Goal: Task Accomplishment & Management: Manage account settings

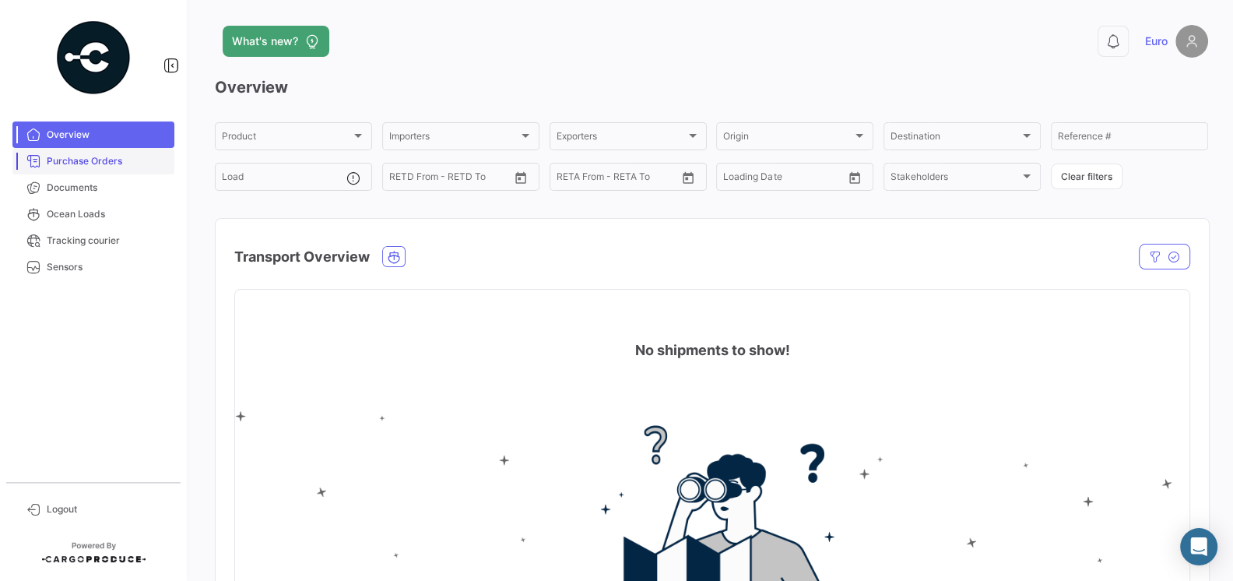
click at [107, 165] on span "Purchase Orders" at bounding box center [107, 161] width 121 height 14
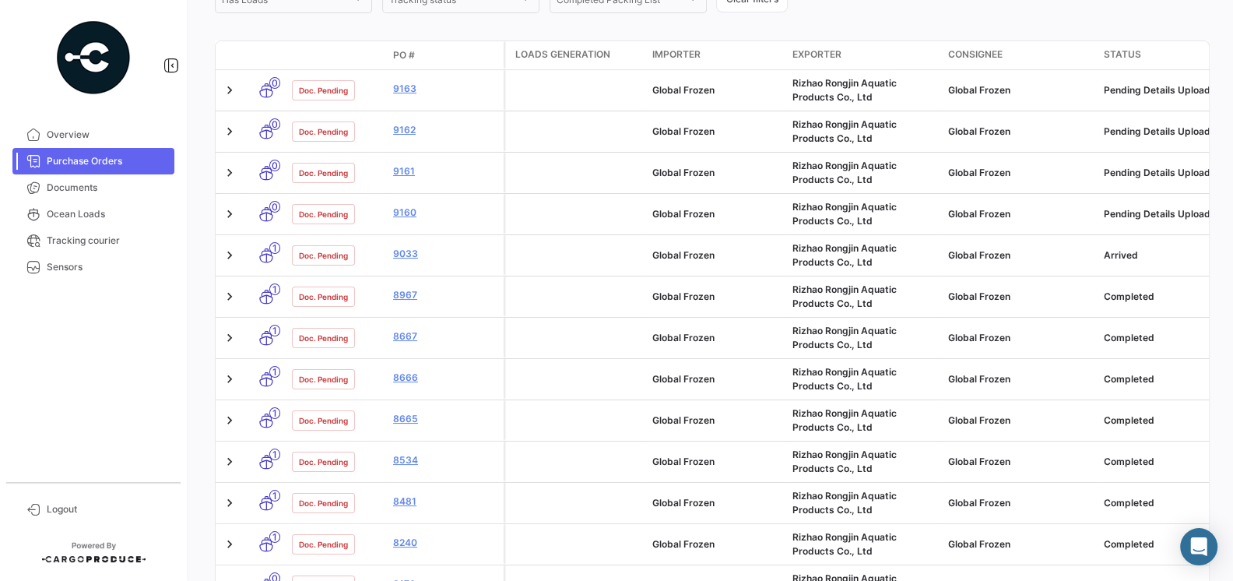
scroll to position [290, 0]
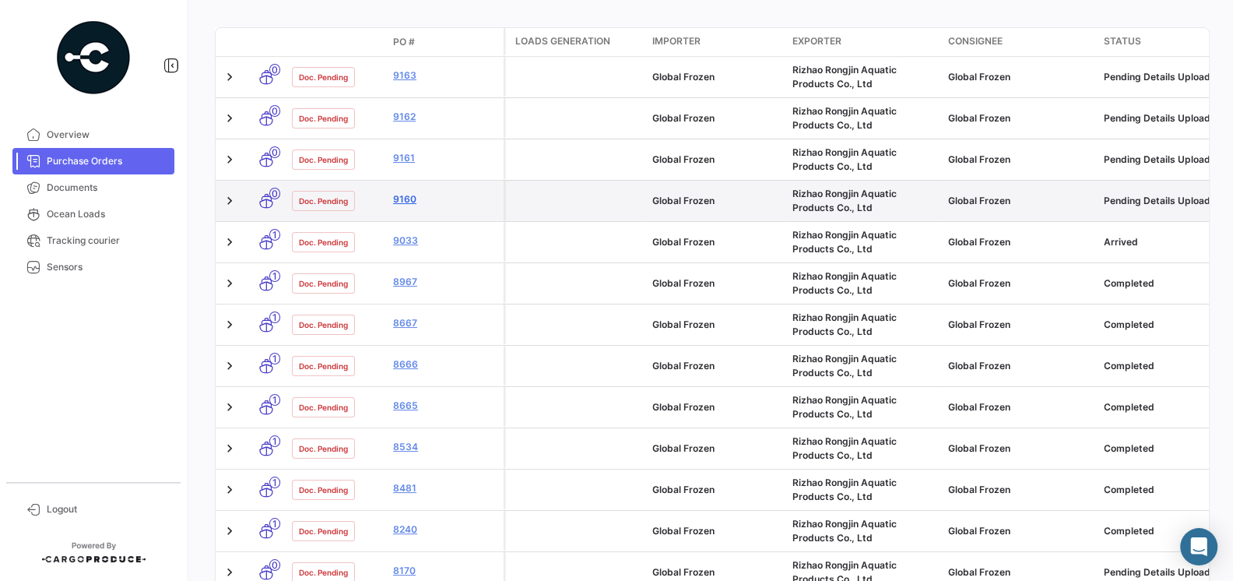
click at [406, 198] on link "9160" at bounding box center [445, 199] width 104 height 14
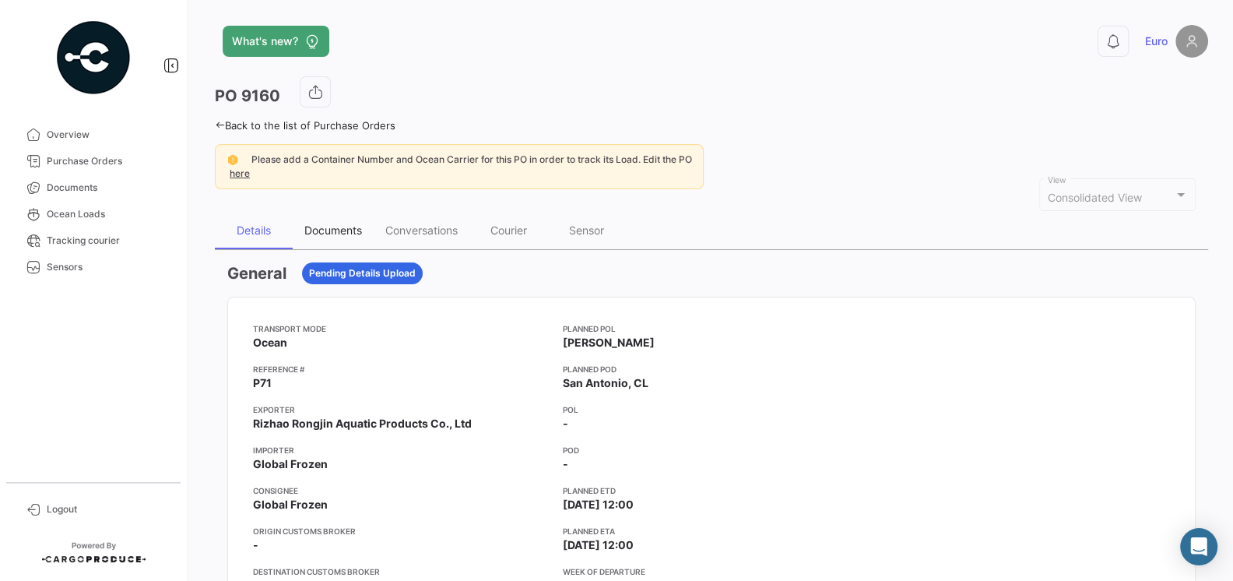
click at [355, 223] on div "Documents" at bounding box center [333, 229] width 58 height 13
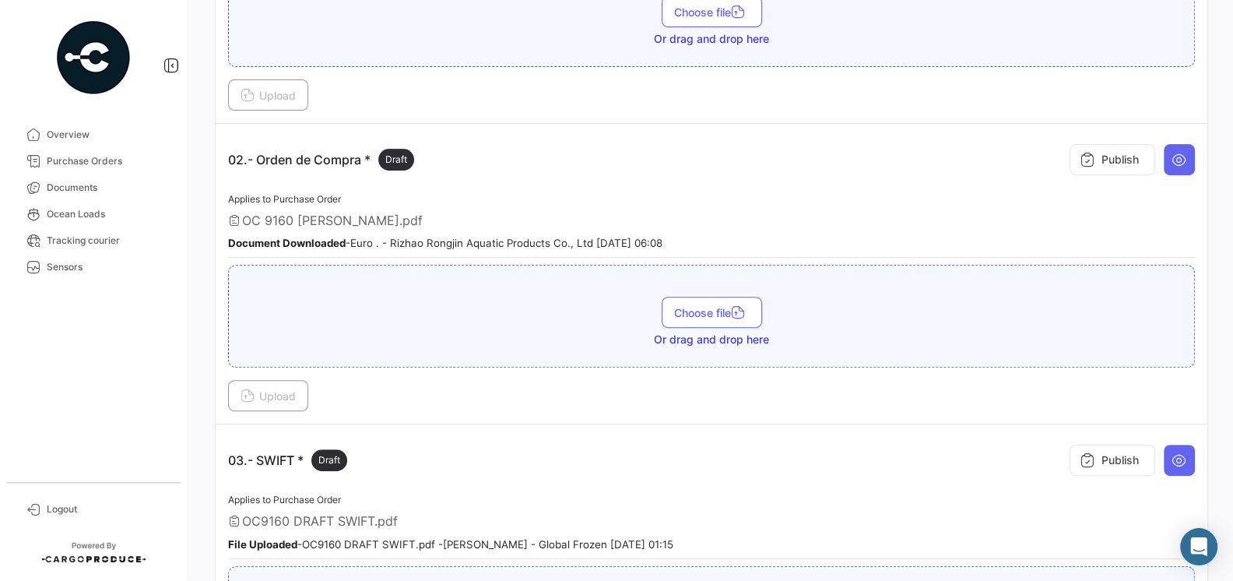
scroll to position [367, 0]
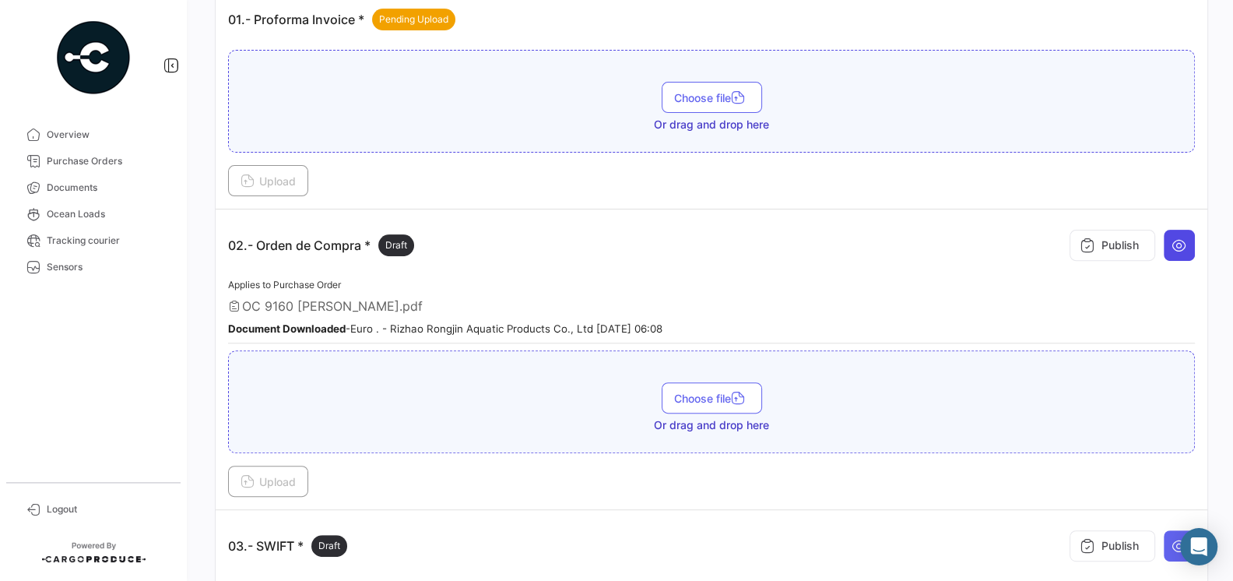
click at [1174, 252] on button at bounding box center [1179, 245] width 31 height 31
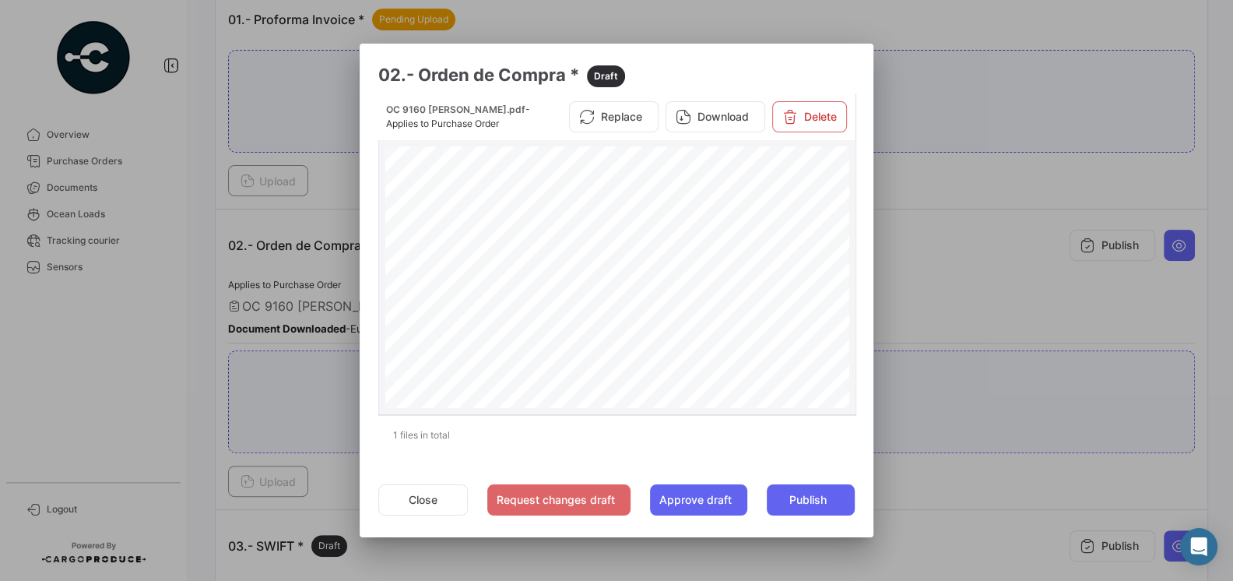
click at [710, 278] on span "Page 1" at bounding box center [685, 281] width 47 height 7
click at [540, 491] on button "Request changes draft" at bounding box center [558, 499] width 143 height 31
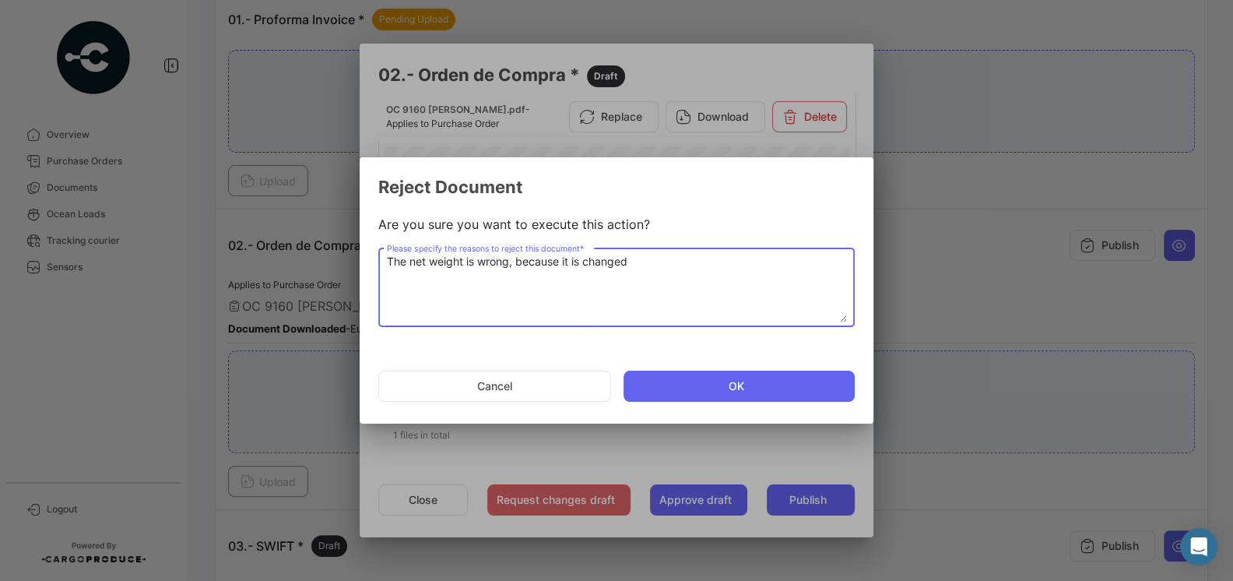
click at [579, 264] on textarea "The net weight is wrong, because it is changed" at bounding box center [617, 288] width 460 height 69
click at [722, 262] on textarea "The net weight is wrong, because it was changed" at bounding box center [617, 288] width 460 height 69
click at [388, 264] on textarea "The net weight is wrong, because it was changed" at bounding box center [617, 288] width 460 height 69
click at [390, 265] on textarea "hello [PERSON_NAME], The net weight is wrong, because it was changed" at bounding box center [617, 288] width 460 height 69
click at [778, 261] on textarea "Hello [PERSON_NAME], The net weight is wrong, because it was changed" at bounding box center [617, 288] width 460 height 69
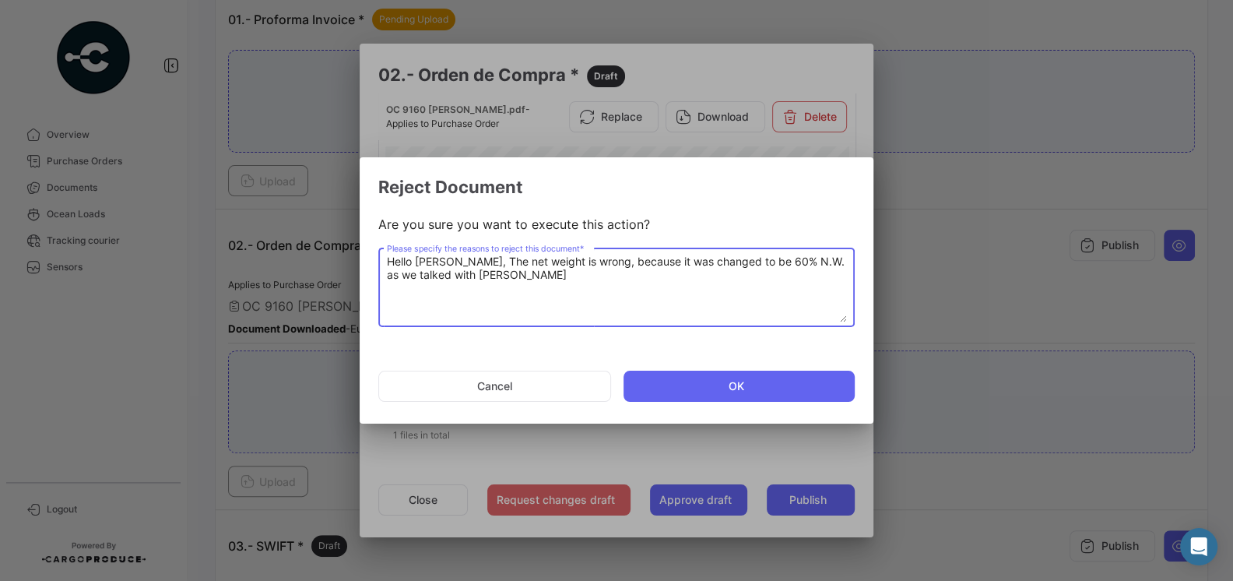
click at [399, 273] on textarea "Hello [PERSON_NAME], The net weight is wrong, because it was changed to be 60% …" at bounding box center [617, 288] width 460 height 69
click at [536, 279] on textarea "Hello [PERSON_NAME], The net weight is wrong, because it was changed to be 60% …" at bounding box center [617, 288] width 460 height 69
click at [769, 272] on textarea "Hello [PERSON_NAME], The net weight is wrong, because it was changed to be 60% …" at bounding box center [617, 288] width 460 height 69
drag, startPoint x: 769, startPoint y: 272, endPoint x: 495, endPoint y: 239, distance: 276.1
click at [495, 239] on mat-dialog-content "Are you sure you want to execute this action? Hello [PERSON_NAME], The net weig…" at bounding box center [617, 272] width 514 height 137
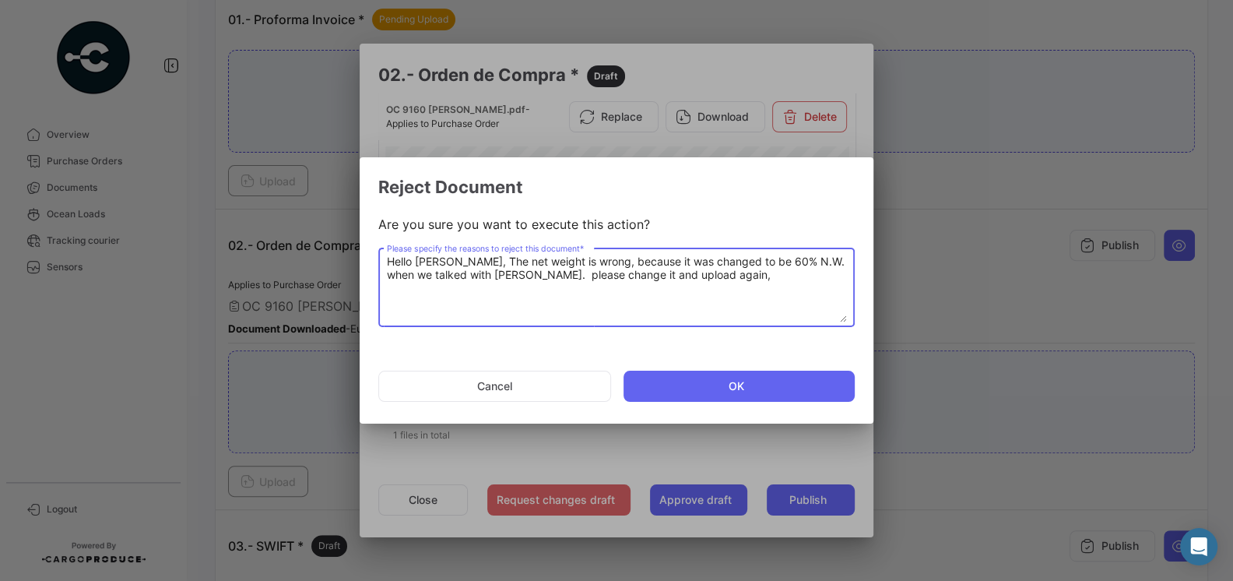
click at [606, 269] on textarea "Hello [PERSON_NAME], The net weight is wrong, because it was changed to be 60% …" at bounding box center [617, 288] width 460 height 69
click at [508, 261] on textarea "Hello [PERSON_NAME], The net weight is wrong, because it was changed to be 60% …" at bounding box center [617, 288] width 460 height 69
click at [437, 279] on textarea "Hello [PERSON_NAME], This PO OC9160 is showing the wrong net weightThe net weig…" at bounding box center [617, 288] width 460 height 69
drag, startPoint x: 437, startPoint y: 279, endPoint x: 771, endPoint y: 261, distance: 334.5
click at [771, 261] on textarea "Hello [PERSON_NAME], This PO OC9160 is showing the wrong net weightThe net weig…" at bounding box center [617, 288] width 460 height 69
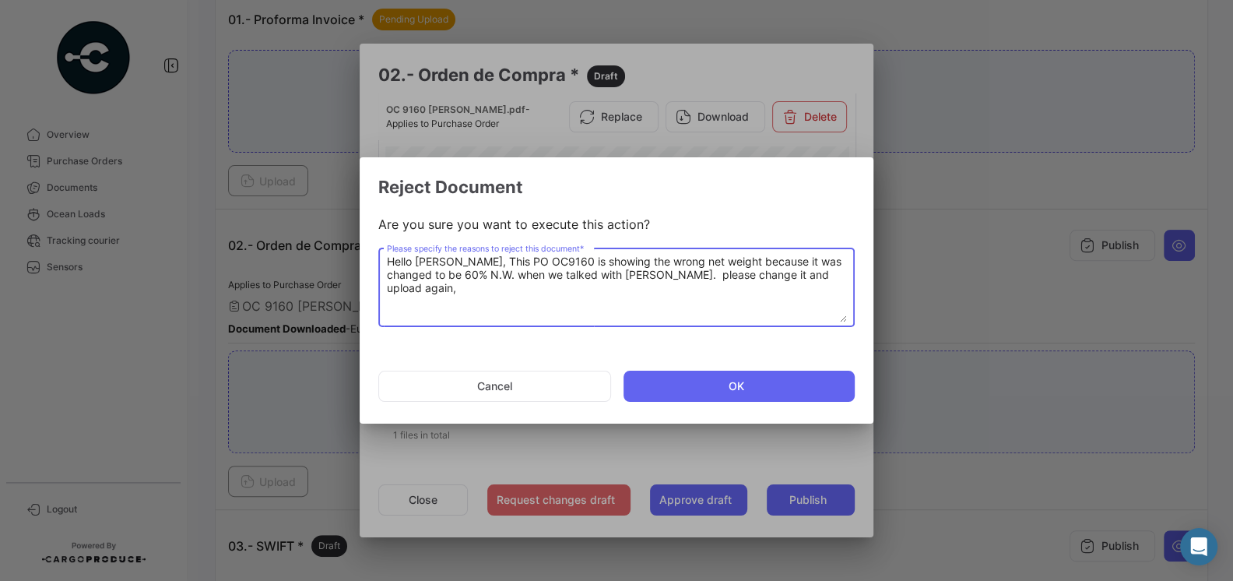
click at [764, 258] on textarea "Hello [PERSON_NAME], This PO OC9160 is showing the wrong net weight because it …" at bounding box center [617, 288] width 460 height 69
click at [614, 283] on textarea "Hello [PERSON_NAME], This PO OC9160 is showing the wrong net weight, because it…" at bounding box center [617, 288] width 460 height 69
click at [845, 281] on textarea "Hello [PERSON_NAME], This PO OC9160 is showing the wrong net weight, because it…" at bounding box center [617, 288] width 460 height 69
drag, startPoint x: 845, startPoint y: 281, endPoint x: 311, endPoint y: 228, distance: 535.9
click at [311, 228] on div "02.- Orden de Compra * Draft OC 9160 [PERSON_NAME].pdf - Applies to Purchase Or…" at bounding box center [616, 290] width 1233 height 581
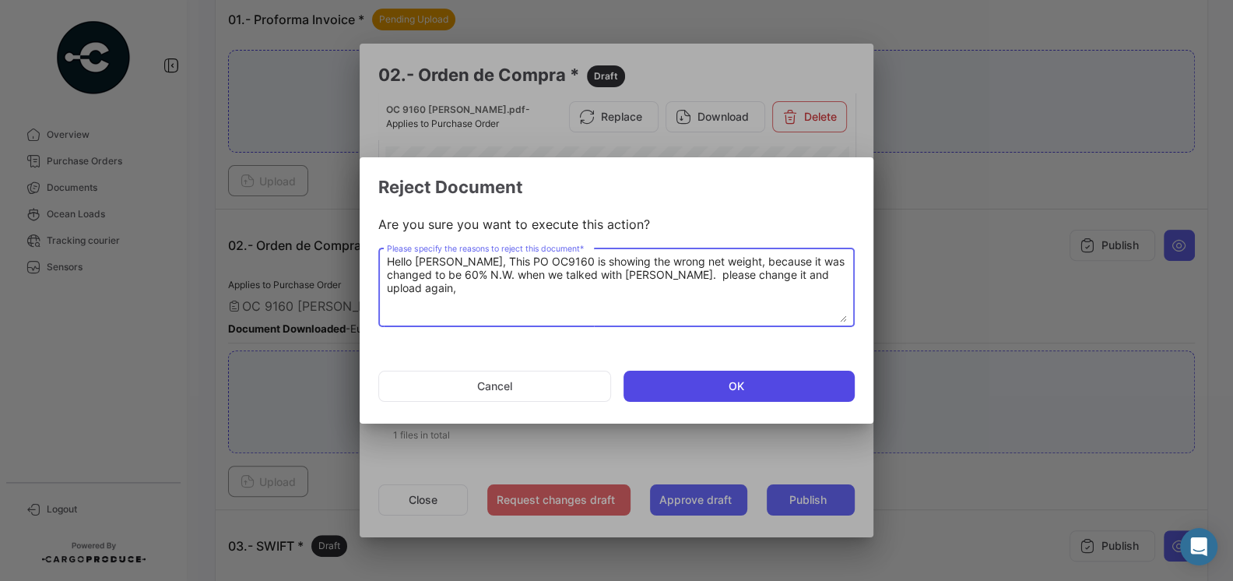
type textarea "Hello [PERSON_NAME], This PO OC9160 is showing the wrong net weight, because it…"
click at [712, 395] on button "OK" at bounding box center [739, 386] width 231 height 31
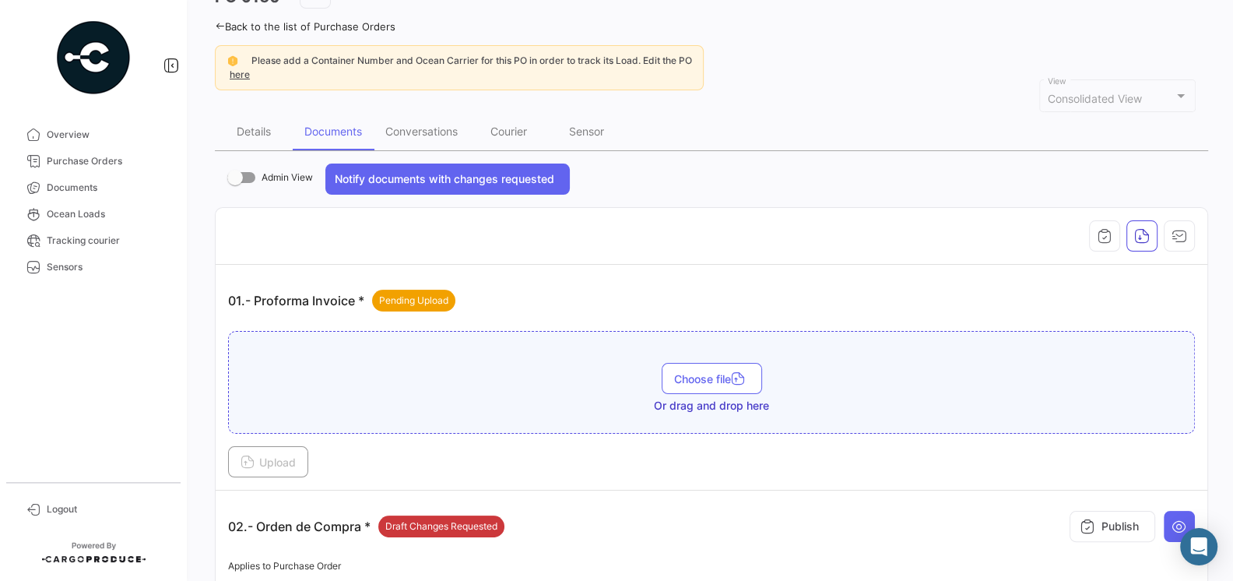
scroll to position [185, 0]
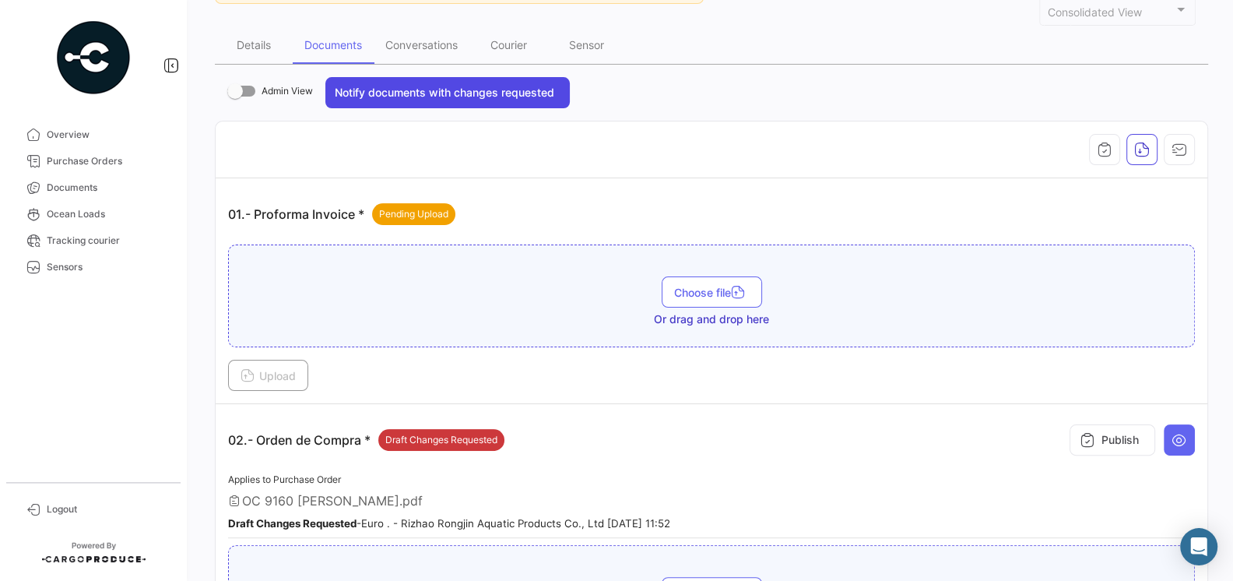
click at [508, 97] on button "Notify documents with changes requested" at bounding box center [447, 92] width 244 height 31
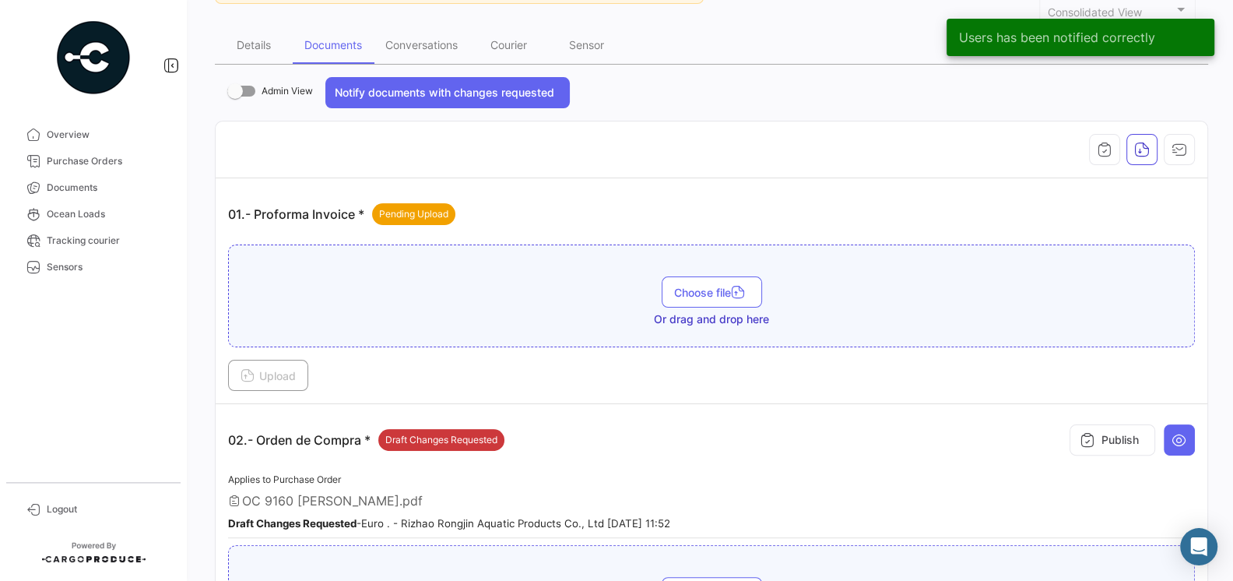
scroll to position [0, 0]
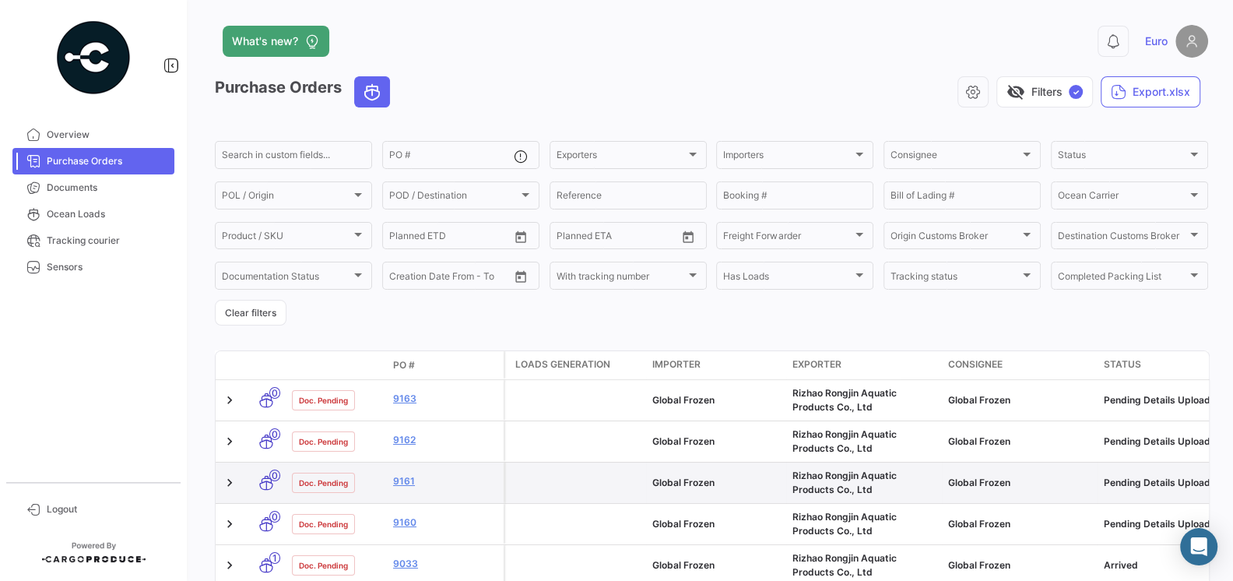
click at [403, 473] on datatable-body-cell "9161" at bounding box center [445, 482] width 117 height 40
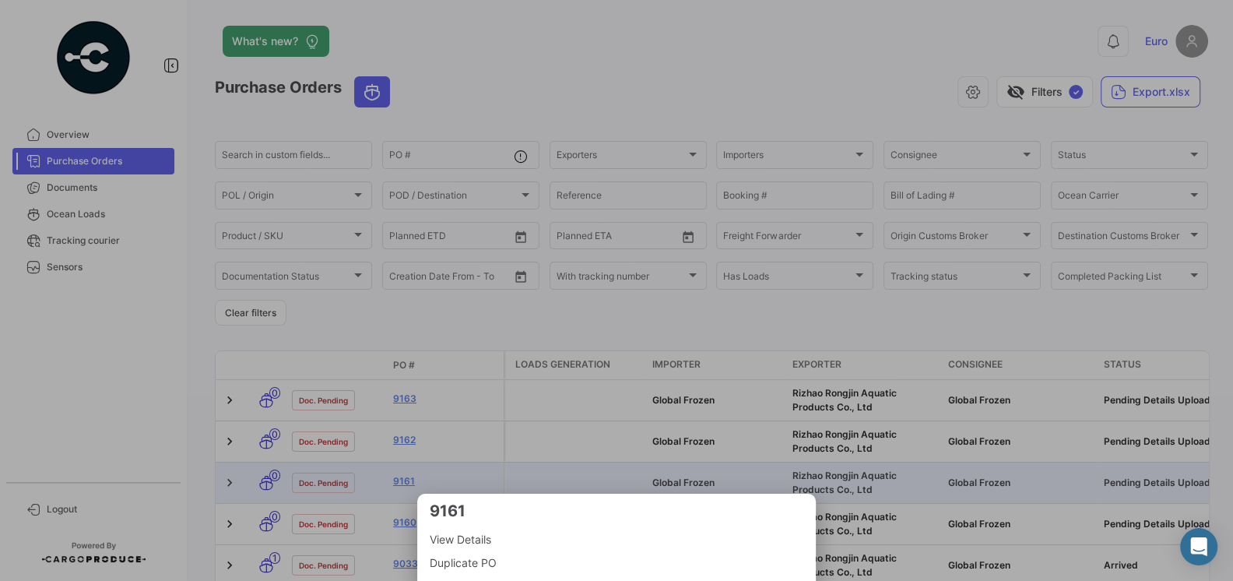
click at [404, 479] on div at bounding box center [616, 290] width 1233 height 581
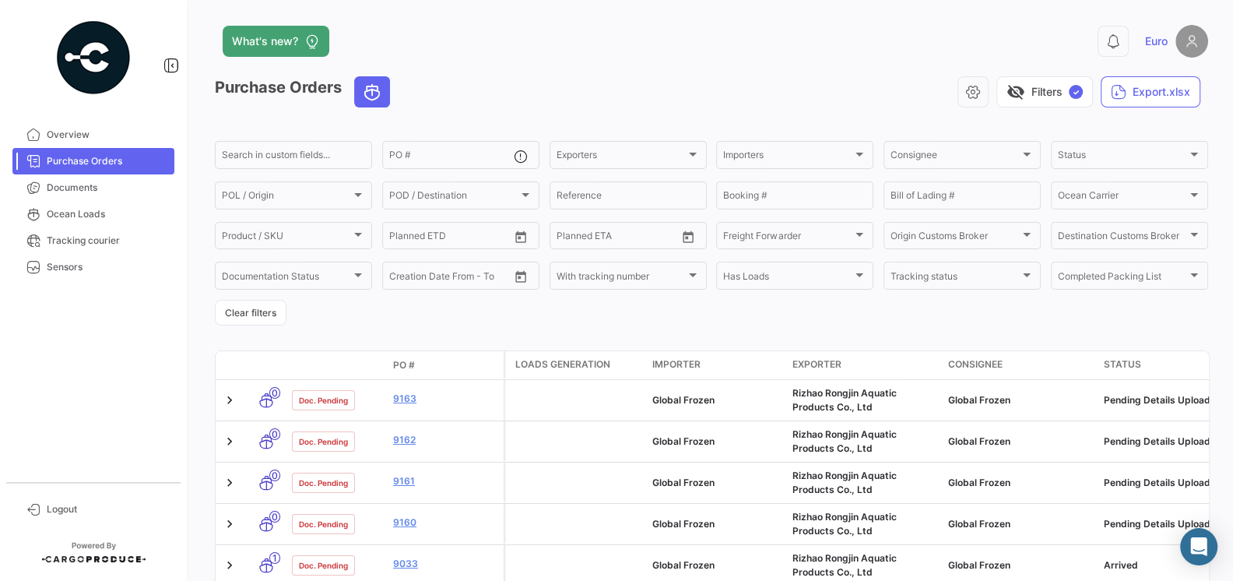
click at [404, 479] on link "9161" at bounding box center [445, 481] width 104 height 14
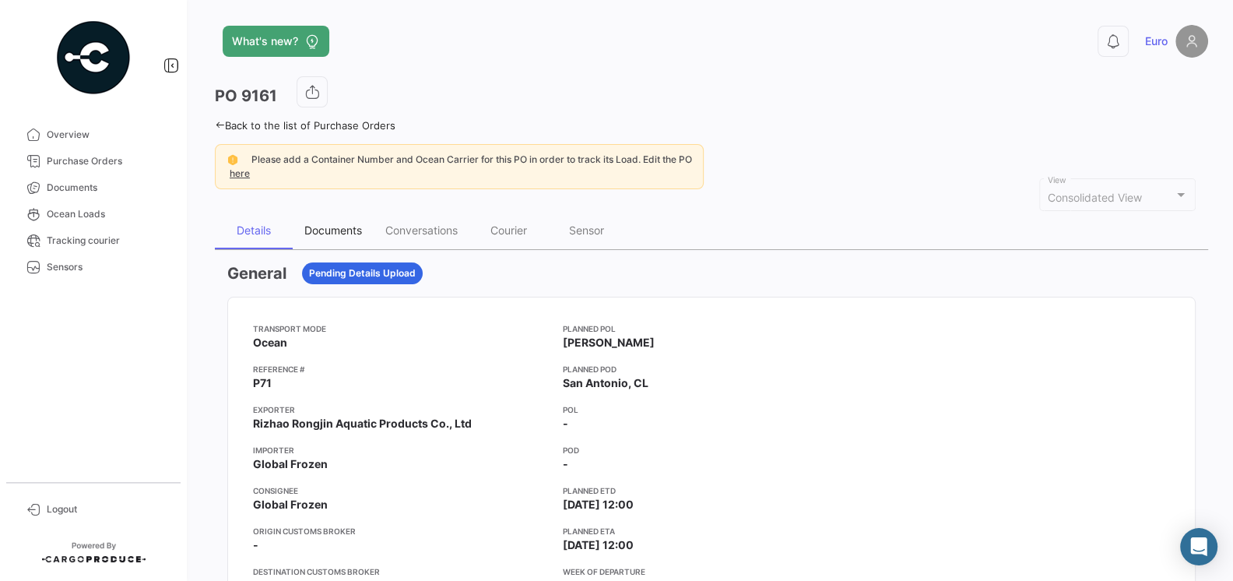
click at [343, 224] on div "Documents" at bounding box center [333, 229] width 58 height 13
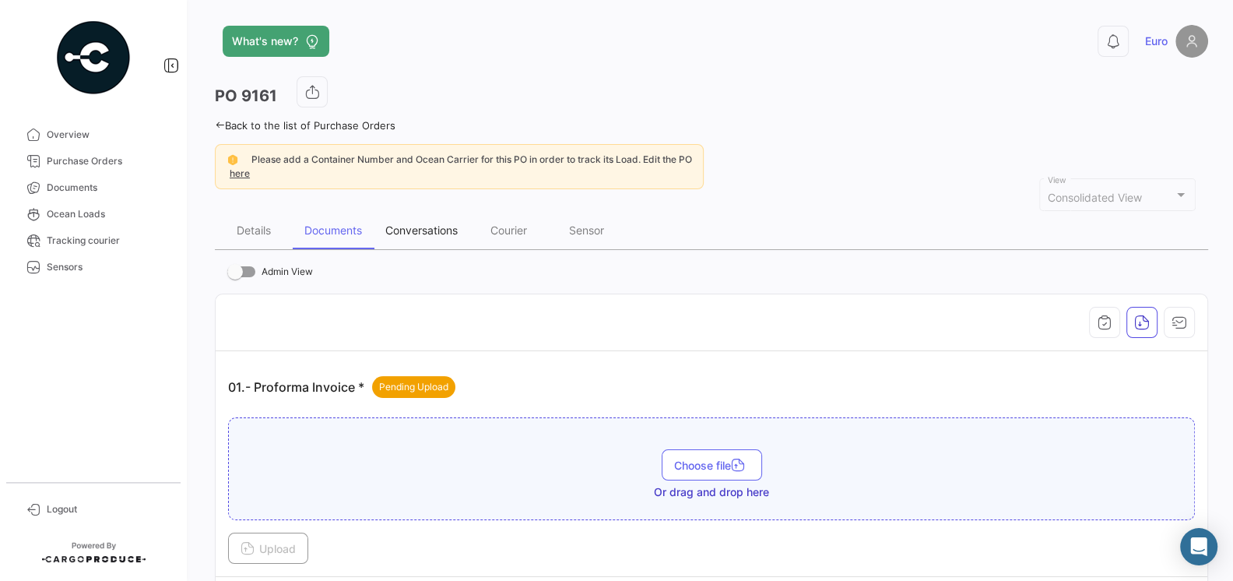
click at [426, 227] on div "Conversations" at bounding box center [421, 229] width 72 height 13
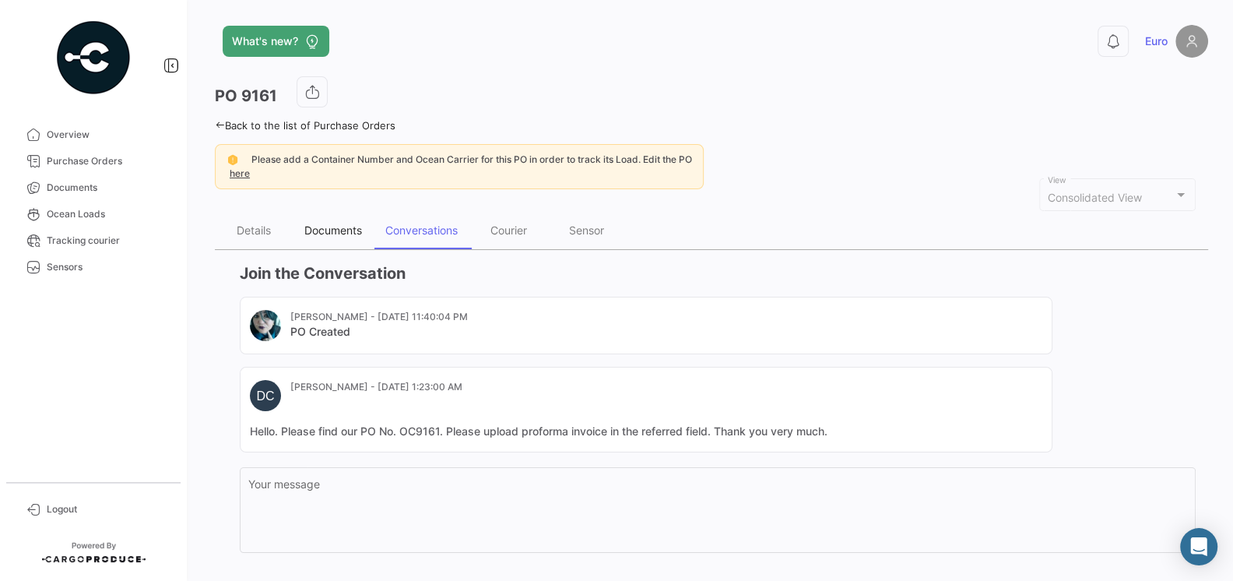
click at [339, 223] on div "Documents" at bounding box center [333, 229] width 58 height 13
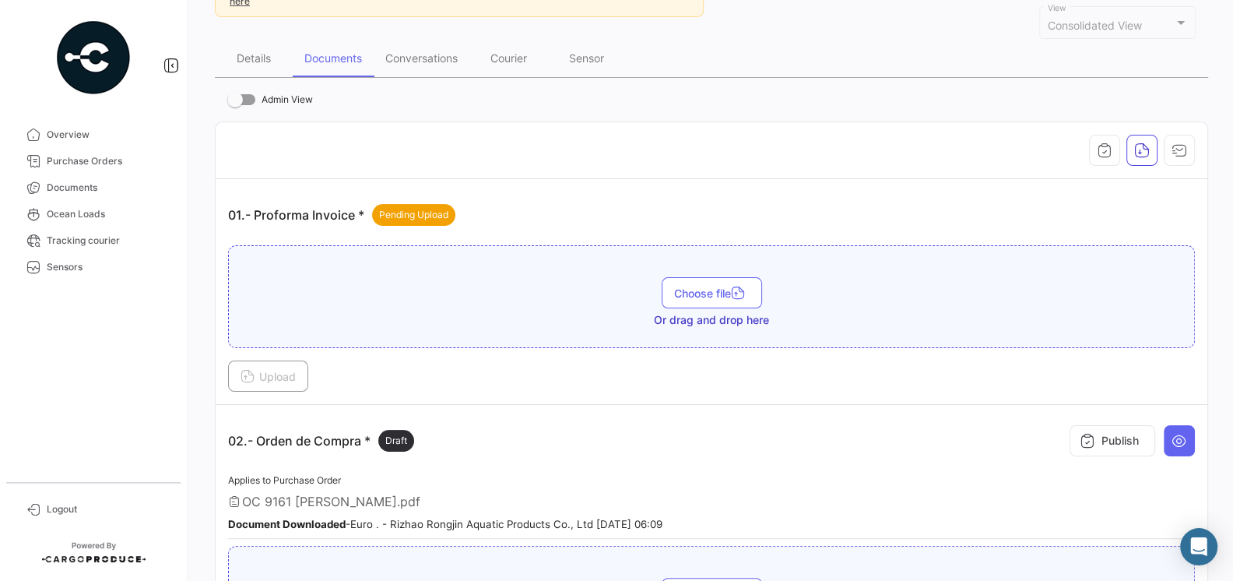
scroll to position [242, 0]
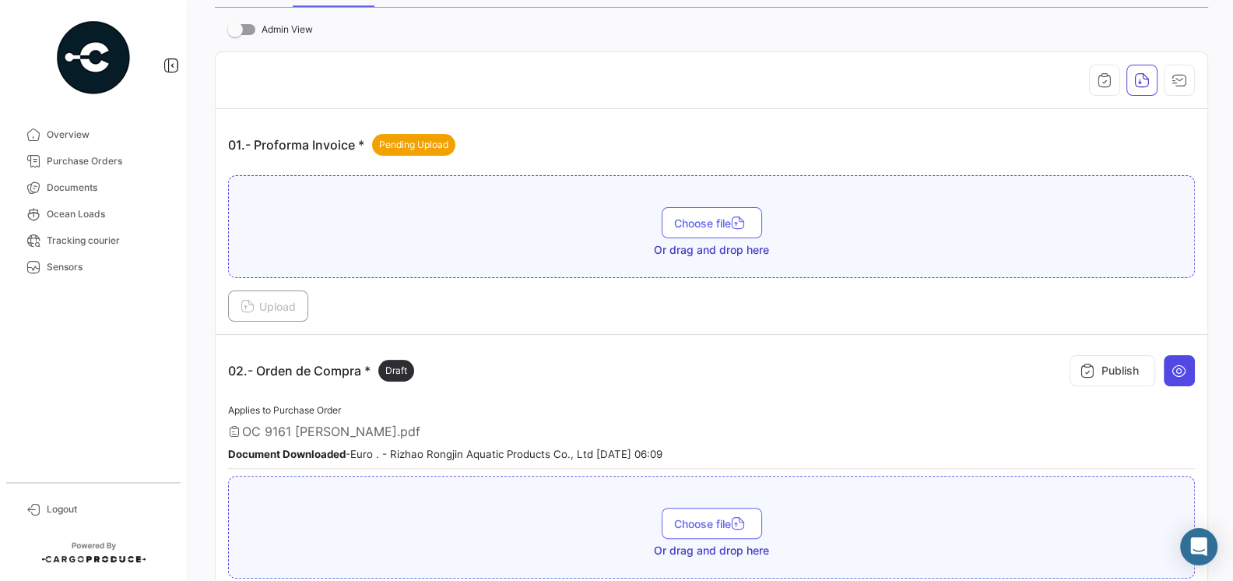
click at [1183, 363] on icon at bounding box center [1180, 371] width 16 height 16
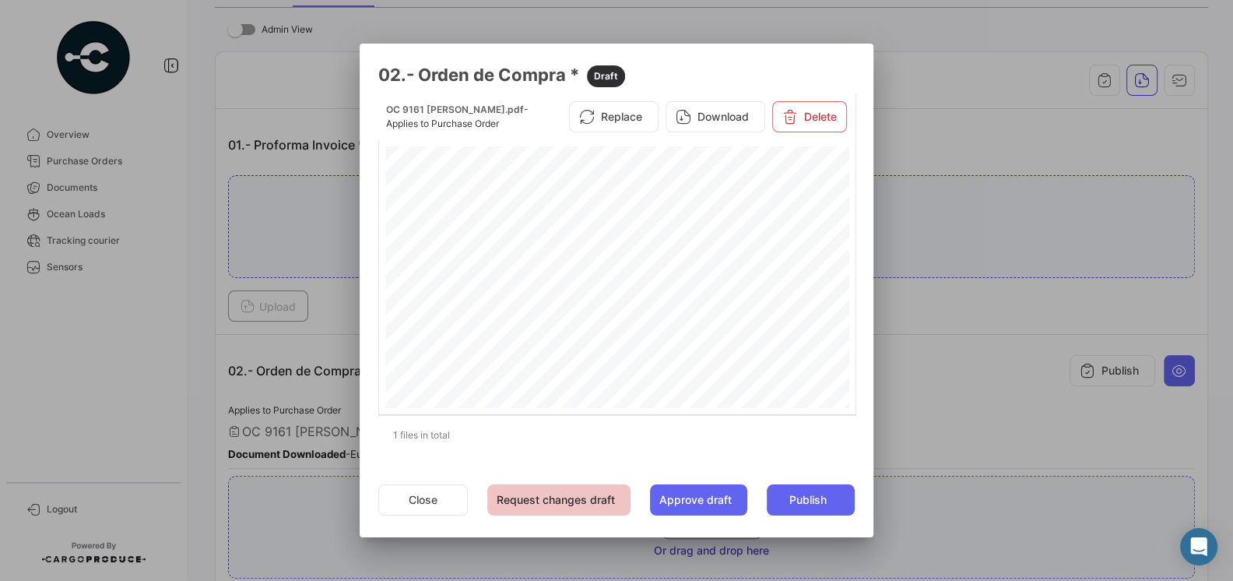
click at [540, 497] on button "Request changes draft" at bounding box center [558, 499] width 143 height 31
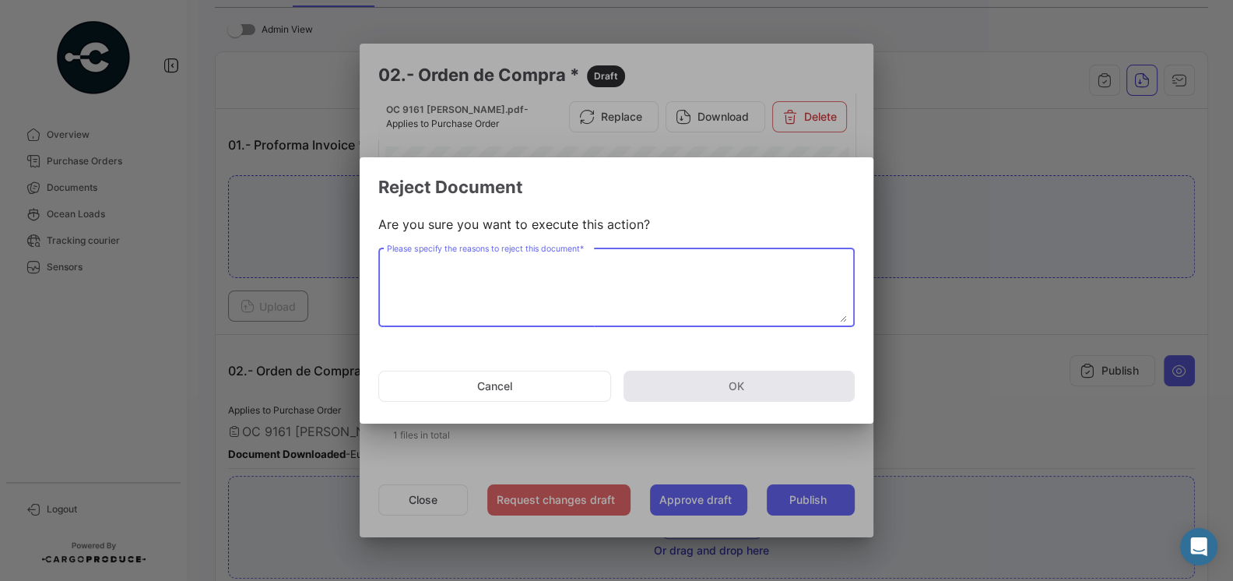
paste textarea "Hello [PERSON_NAME], This PO OC9160 is showing the wrong net weight, because it…"
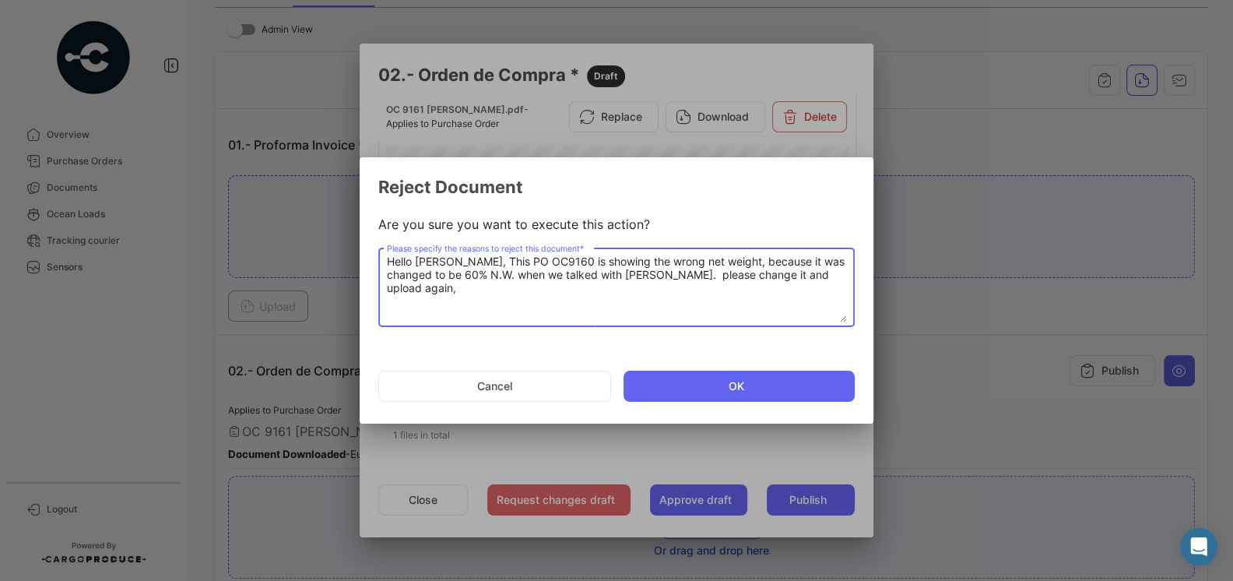
click at [586, 265] on textarea "Hello [PERSON_NAME], This PO OC9160 is showing the wrong net weight, because it…" at bounding box center [617, 288] width 460 height 69
click at [589, 265] on textarea "Hello [PERSON_NAME], This PO OC9160 is showing the wrong net weight, because it…" at bounding box center [617, 288] width 460 height 69
type textarea "Hello [PERSON_NAME], This PO OC9161 is showing the wrong net weight, because it…"
click at [691, 374] on button "OK" at bounding box center [739, 386] width 231 height 31
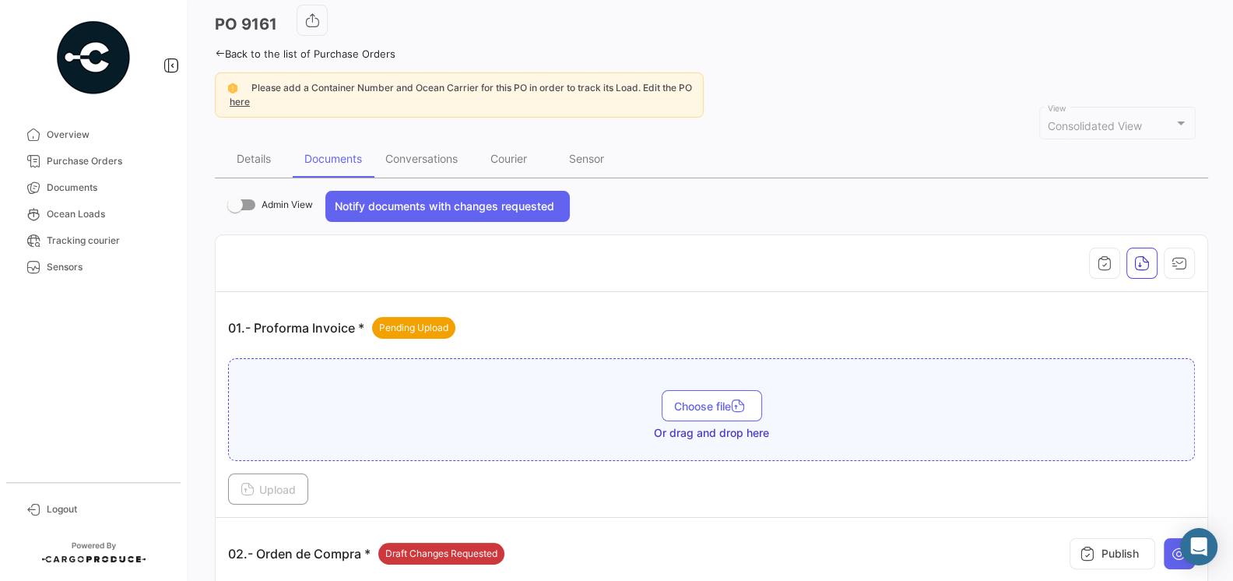
scroll to position [0, 0]
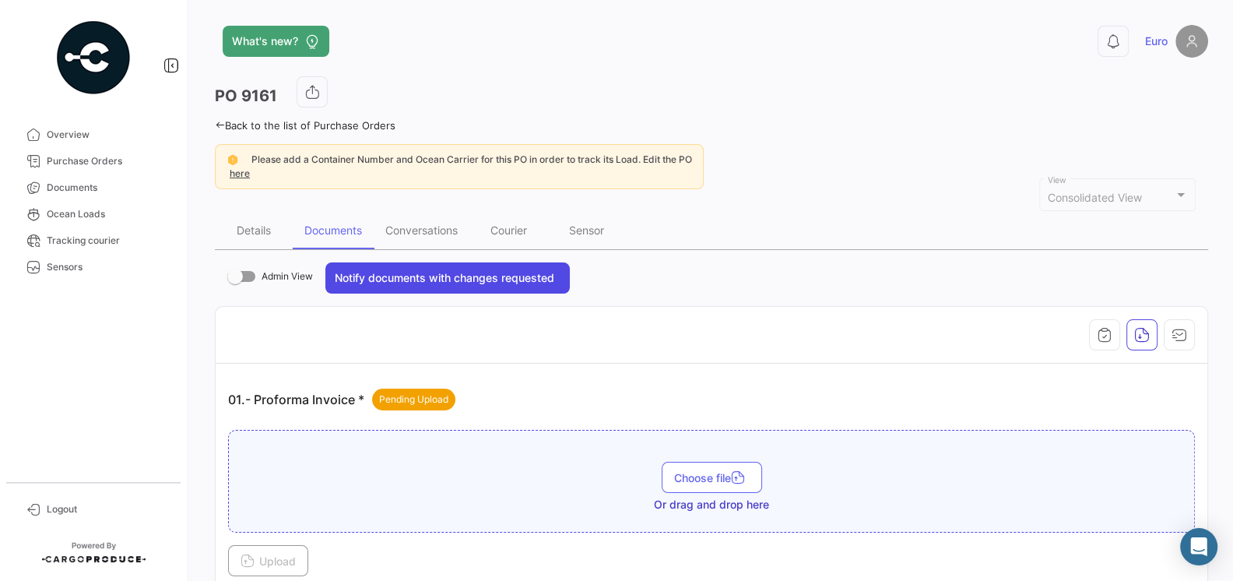
click at [513, 279] on button "Notify documents with changes requested" at bounding box center [447, 277] width 244 height 31
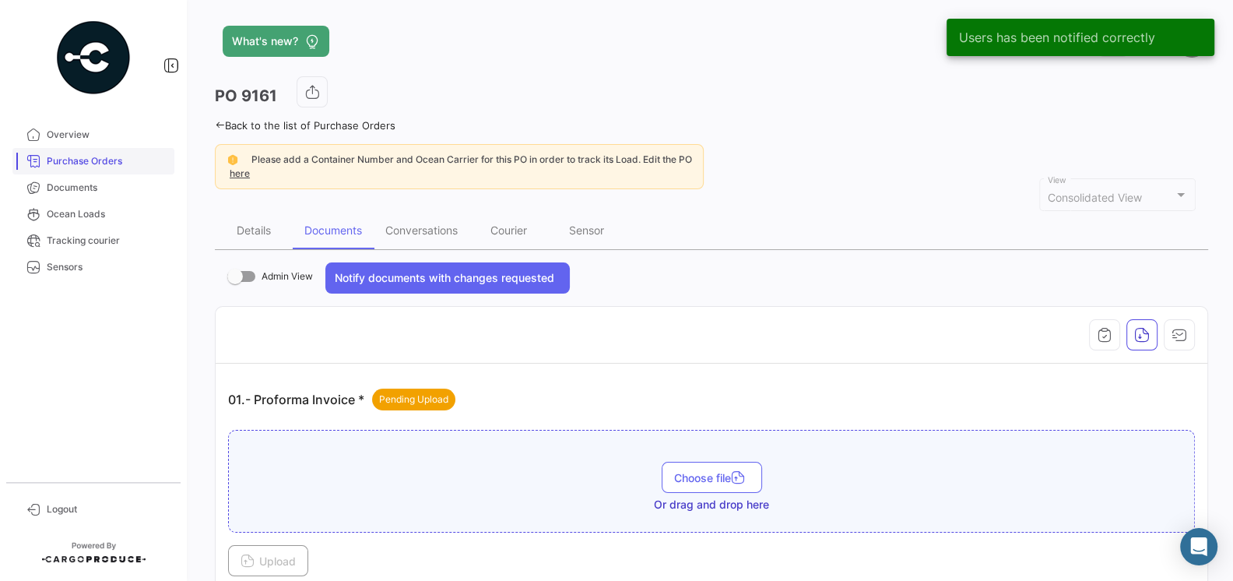
click at [97, 163] on span "Purchase Orders" at bounding box center [107, 161] width 121 height 14
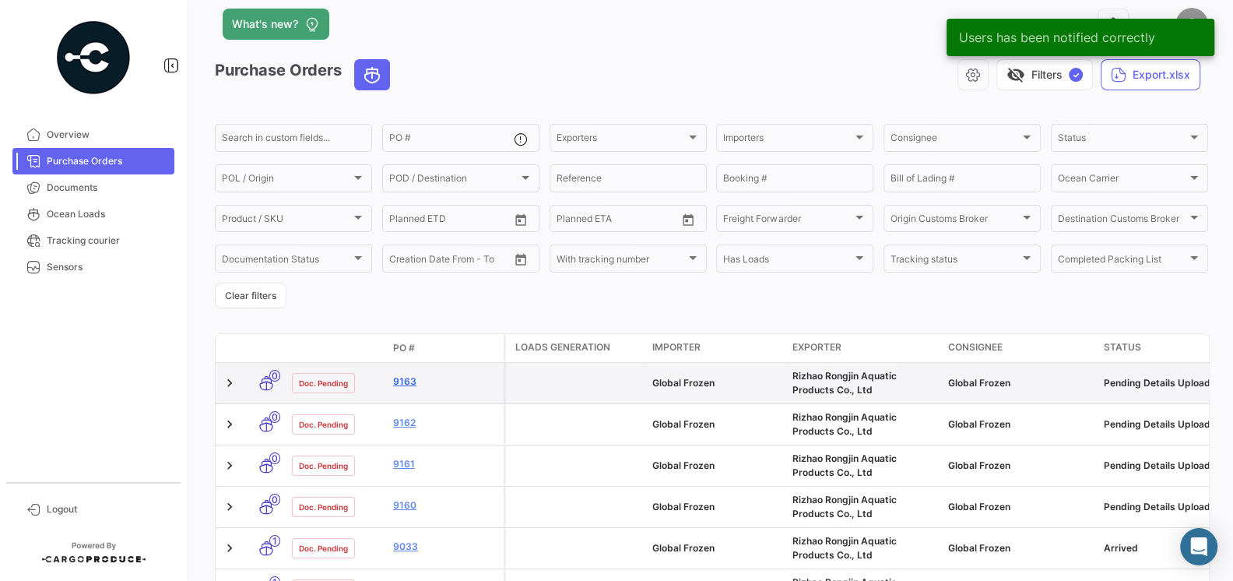
scroll to position [36, 0]
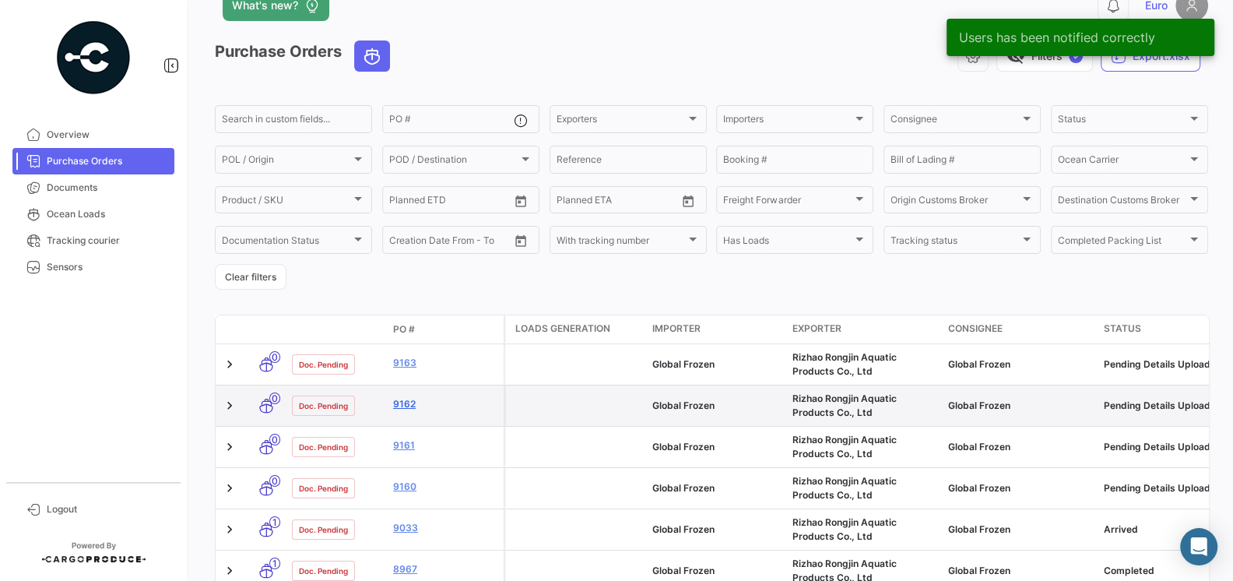
click at [409, 406] on link "9162" at bounding box center [445, 404] width 104 height 14
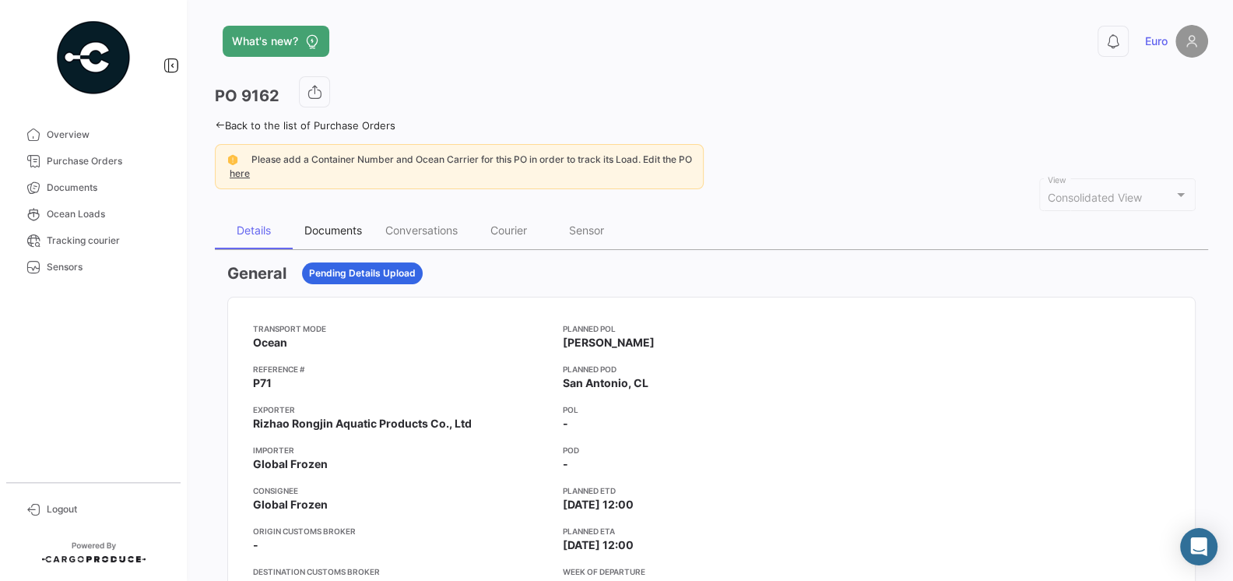
click at [330, 220] on div "Documents" at bounding box center [333, 230] width 81 height 37
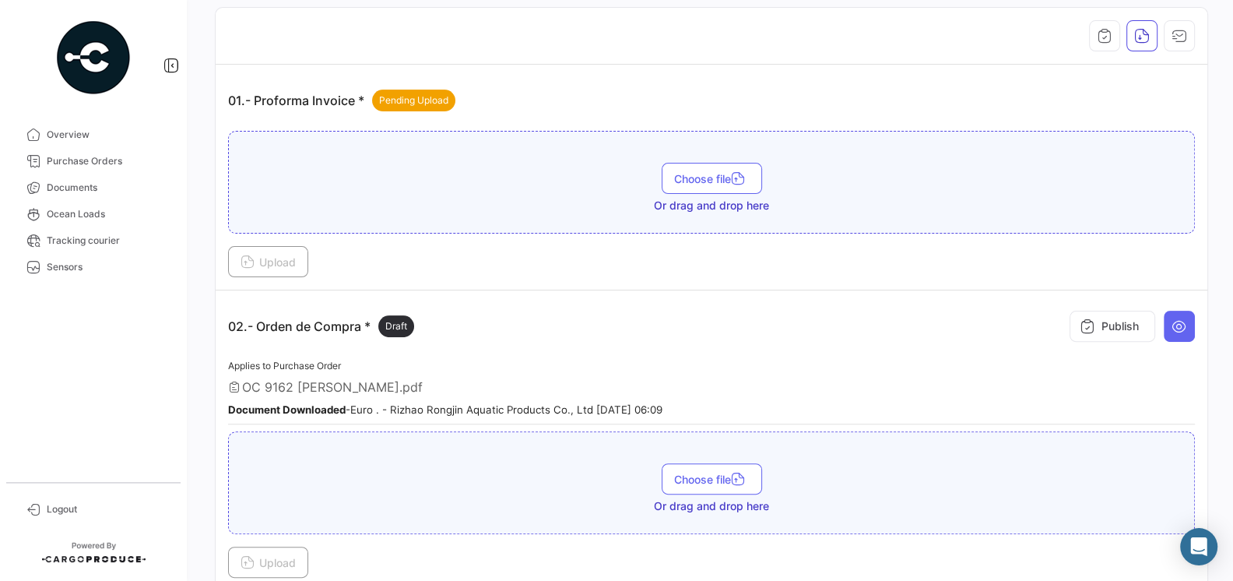
scroll to position [316, 0]
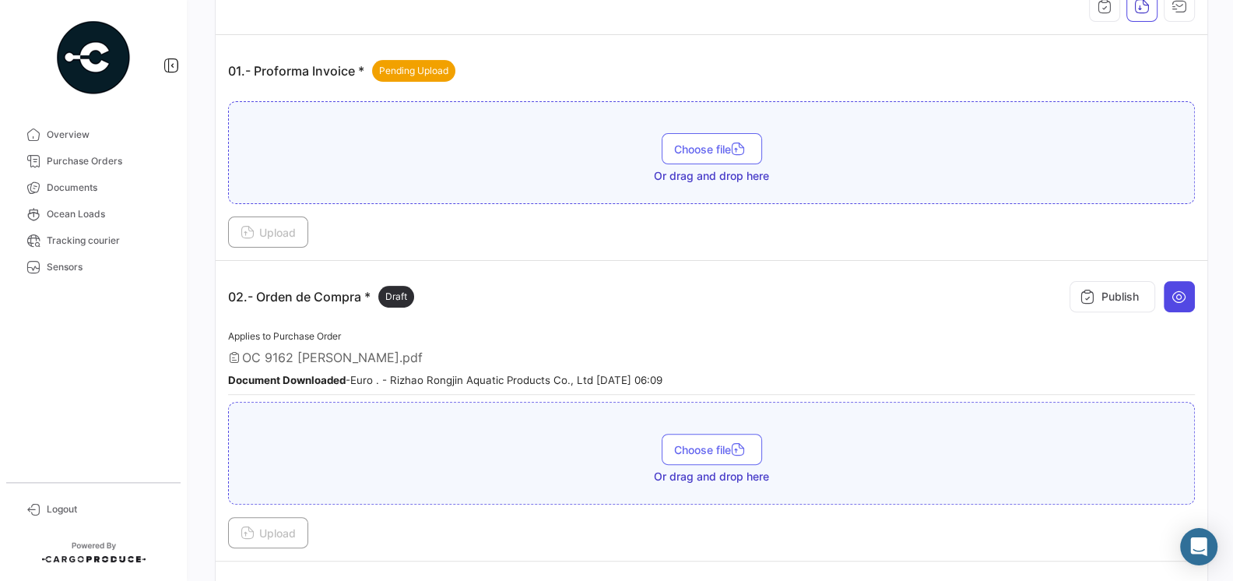
click at [1180, 297] on icon at bounding box center [1180, 297] width 16 height 16
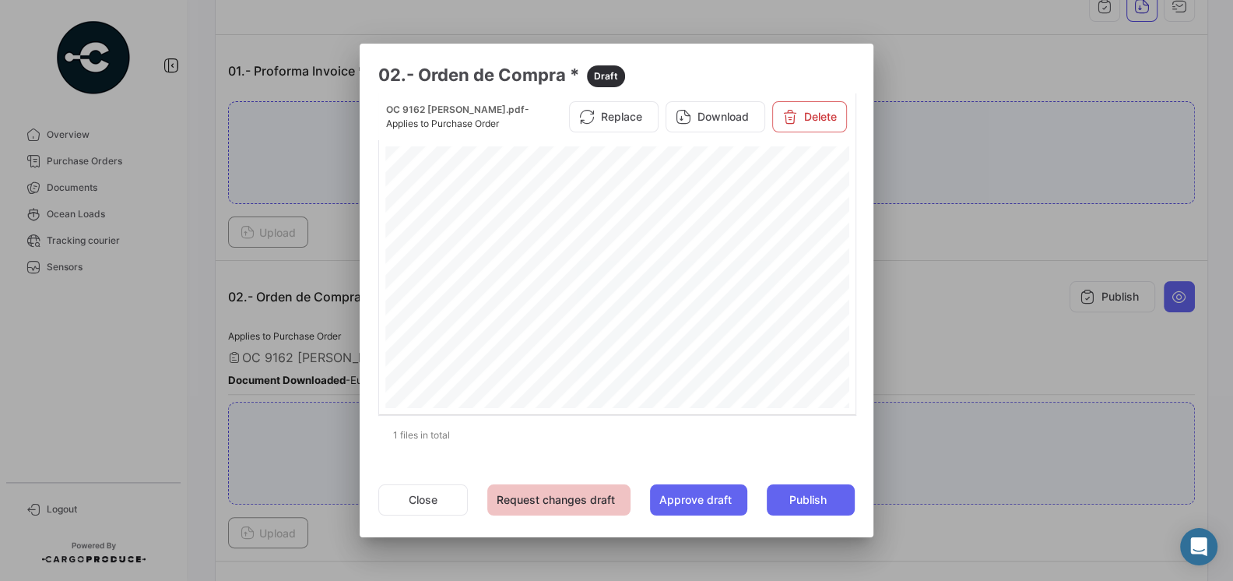
click at [578, 498] on button "Request changes draft" at bounding box center [558, 499] width 143 height 31
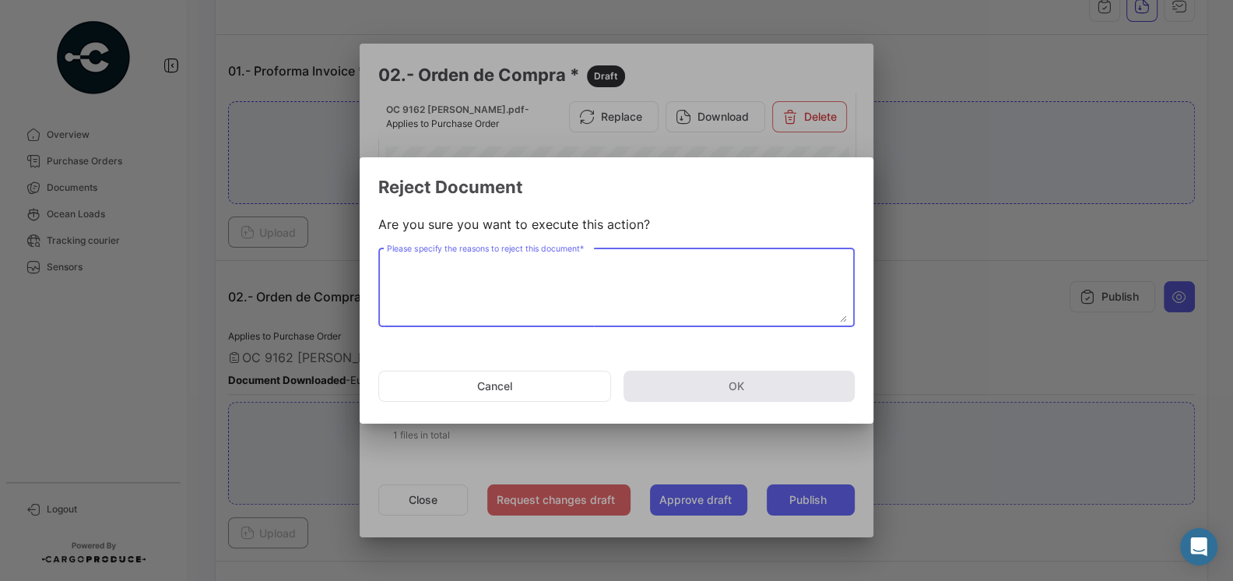
paste textarea "Hello [PERSON_NAME], This PO OC9160 is showing the wrong net weight, because it…"
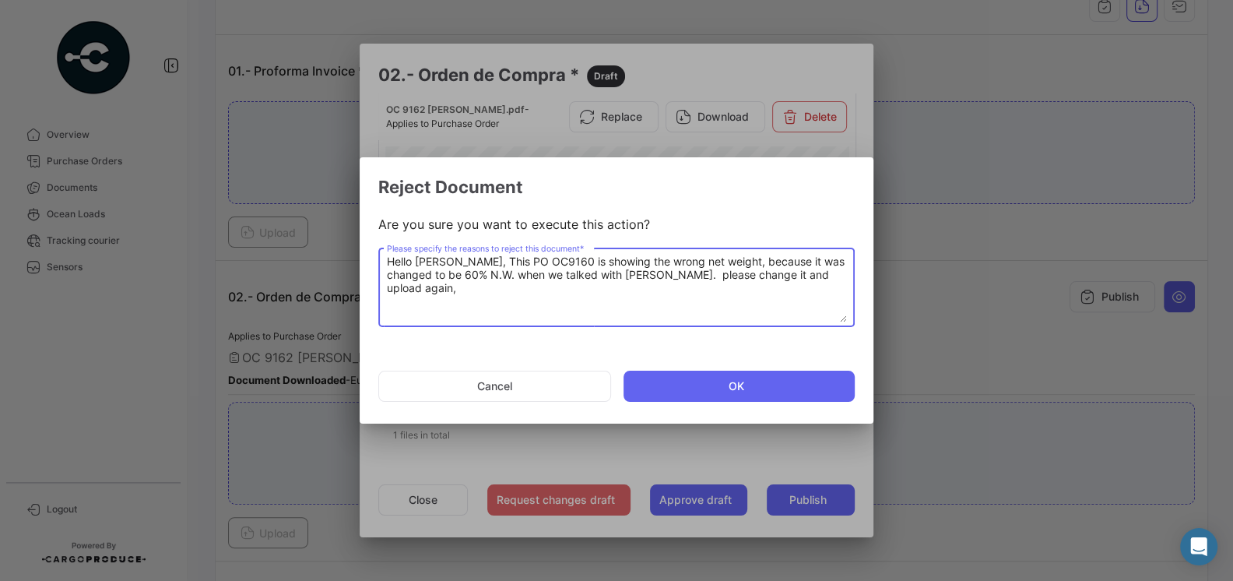
click at [589, 263] on textarea "Hello [PERSON_NAME], This PO OC9160 is showing the wrong net weight, because it…" at bounding box center [617, 288] width 460 height 69
type textarea "Hello [PERSON_NAME], This PO OC9162 is showing the wrong net weight, because it…"
click at [705, 380] on button "OK" at bounding box center [739, 386] width 231 height 31
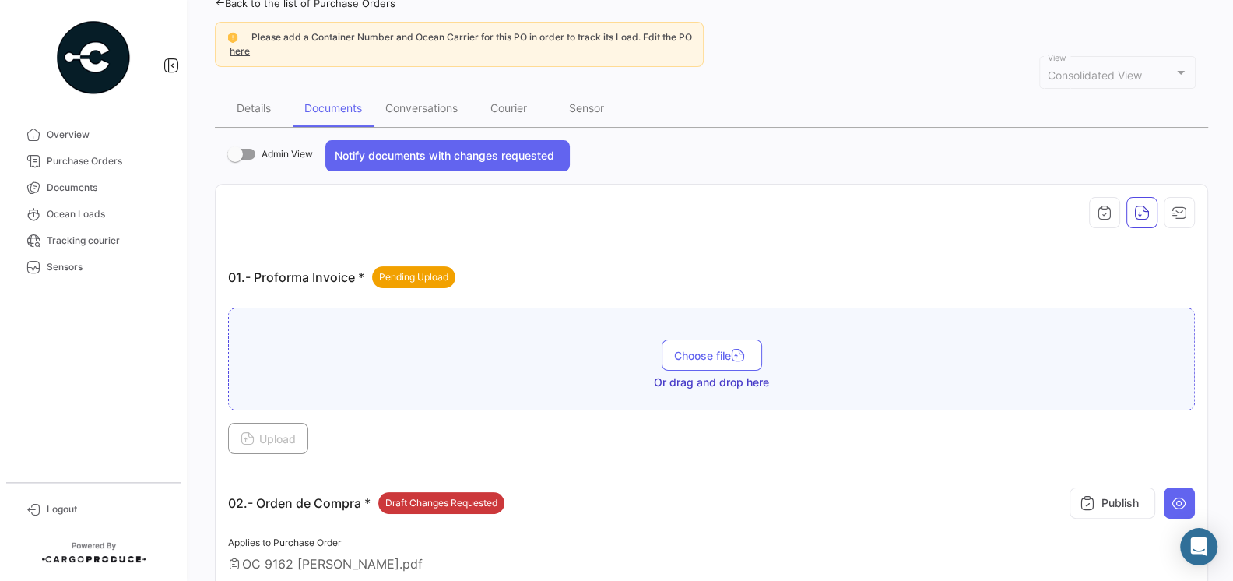
scroll to position [86, 0]
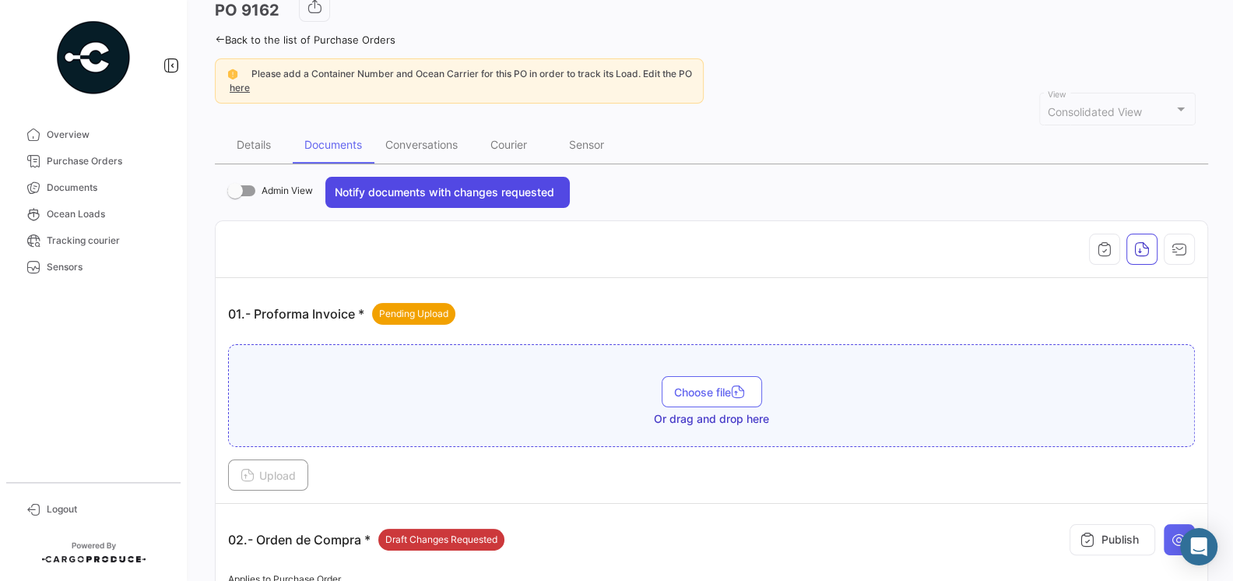
click at [478, 195] on button "Notify documents with changes requested" at bounding box center [447, 192] width 244 height 31
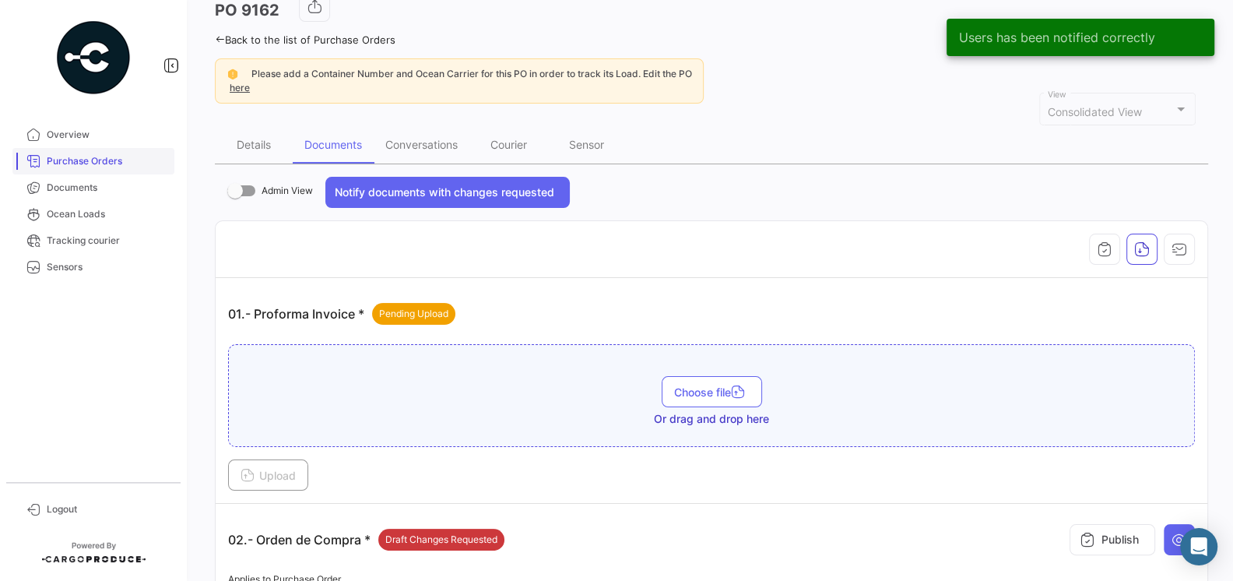
click at [93, 166] on span "Purchase Orders" at bounding box center [107, 161] width 121 height 14
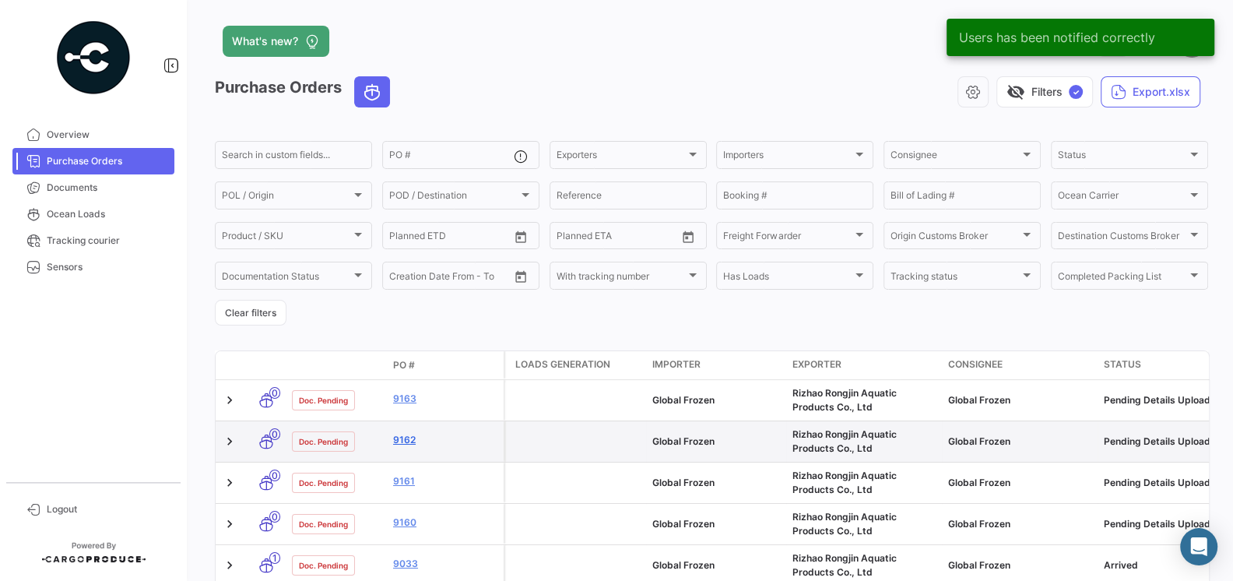
click at [402, 441] on link "9162" at bounding box center [445, 440] width 104 height 14
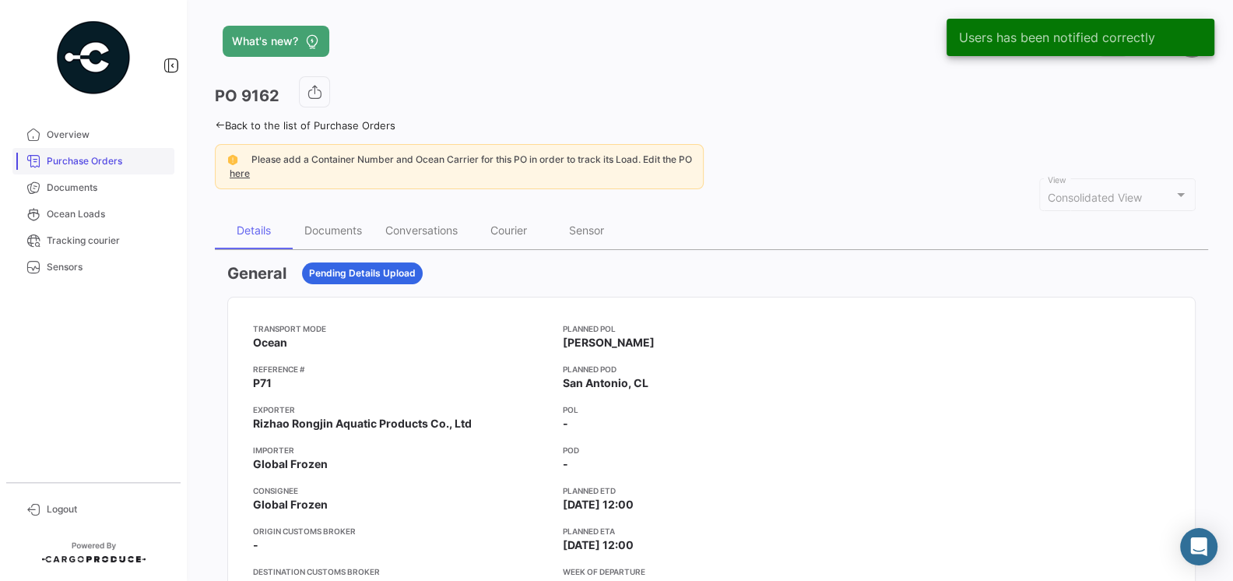
click at [72, 168] on link "Purchase Orders" at bounding box center [93, 161] width 162 height 26
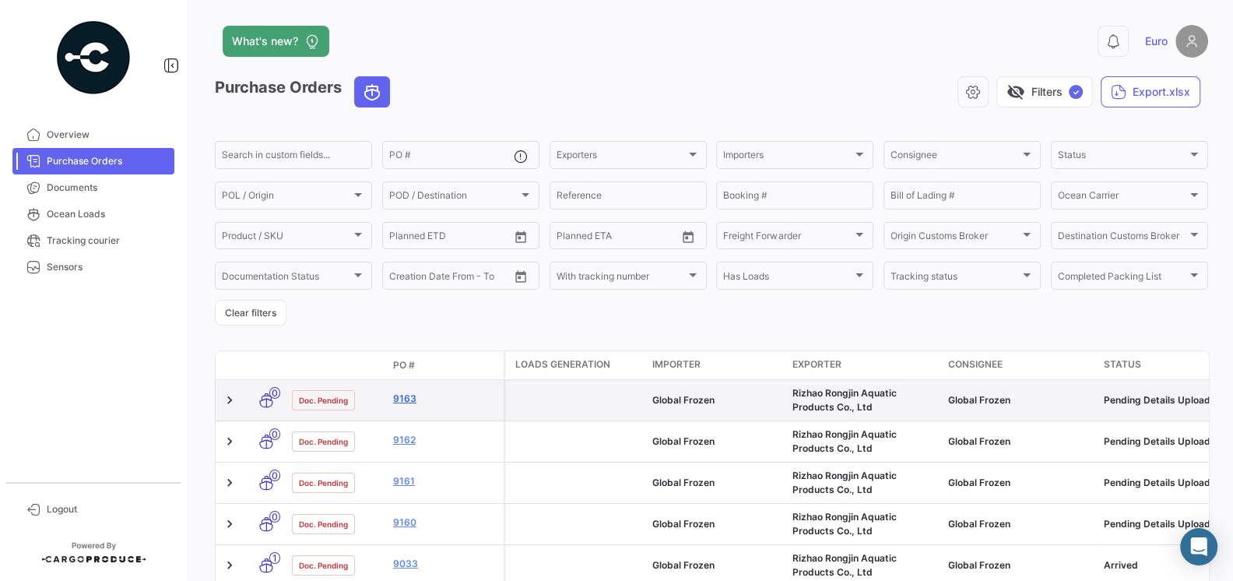
click at [406, 402] on link "9163" at bounding box center [445, 399] width 104 height 14
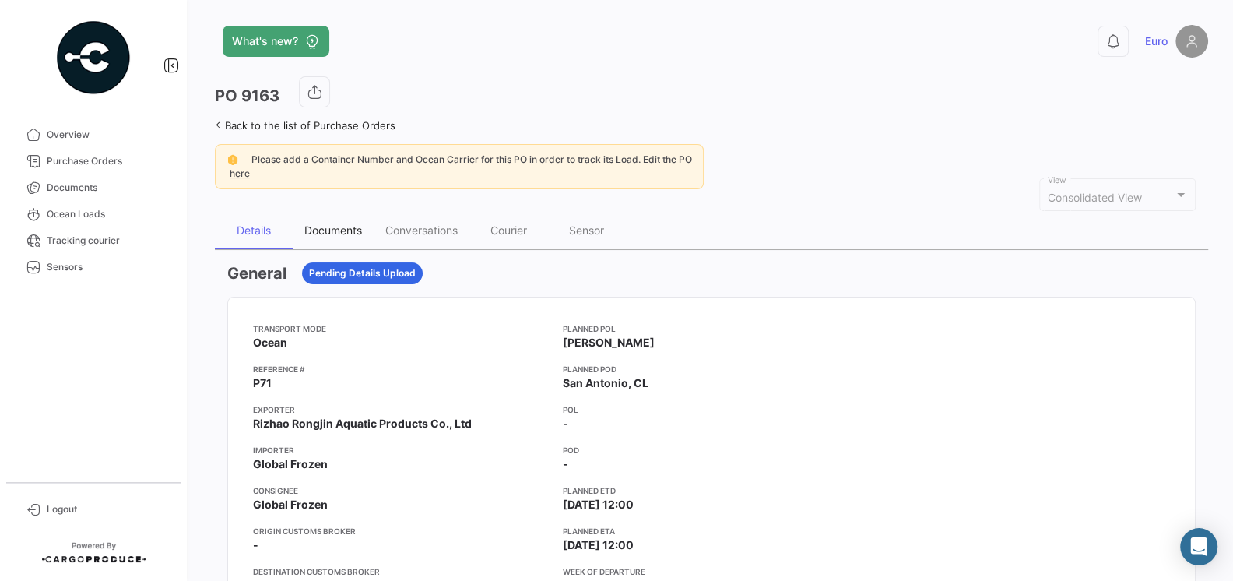
click at [338, 240] on div "Documents" at bounding box center [333, 230] width 81 height 37
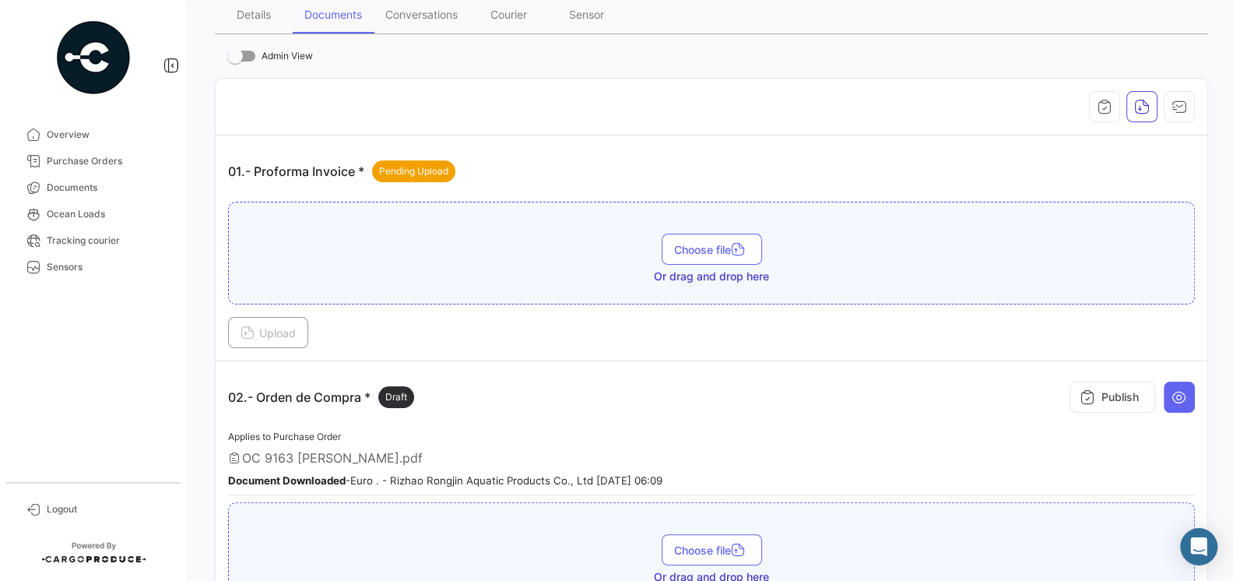
scroll to position [300, 0]
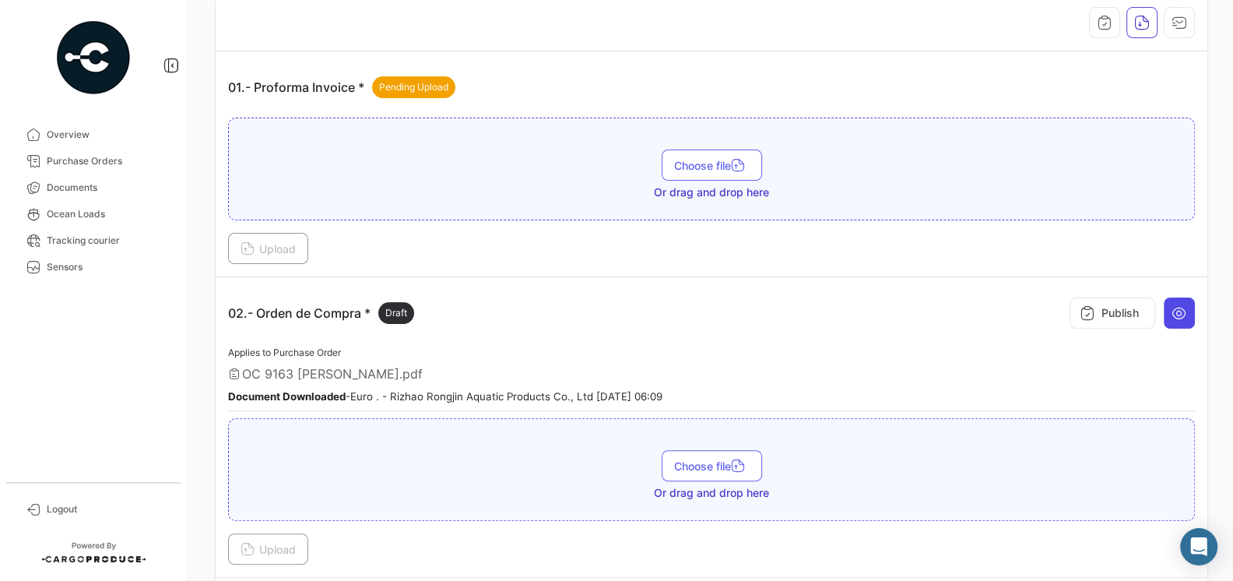
click at [1177, 316] on button at bounding box center [1179, 312] width 31 height 31
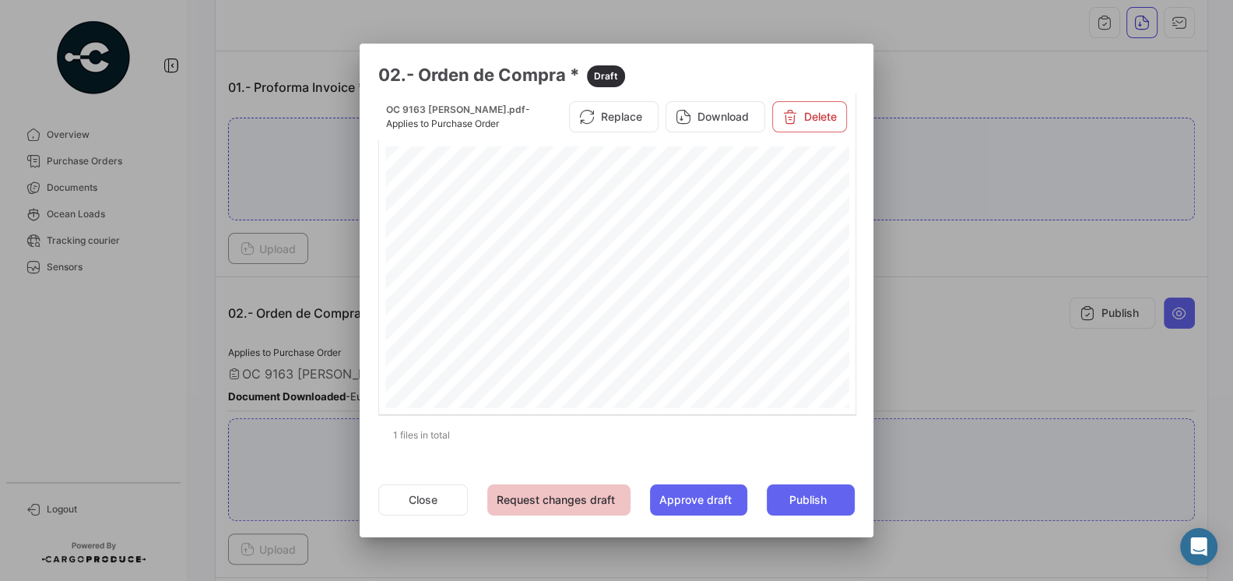
click at [589, 494] on button "Request changes draft" at bounding box center [558, 499] width 143 height 31
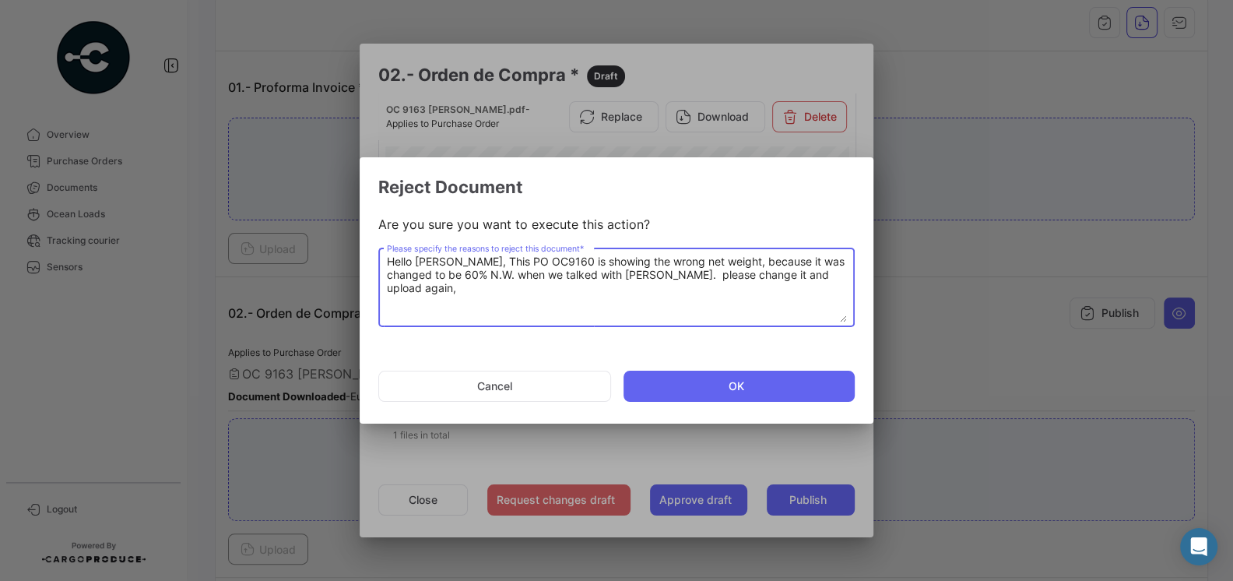
click at [588, 266] on textarea "Hello [PERSON_NAME], This PO OC9160 is showing the wrong net weight, because it…" at bounding box center [617, 288] width 460 height 69
type textarea "Hello [PERSON_NAME], This PO OC9163 is showing the wrong net weight, because it…"
click at [666, 378] on button "OK" at bounding box center [739, 386] width 231 height 31
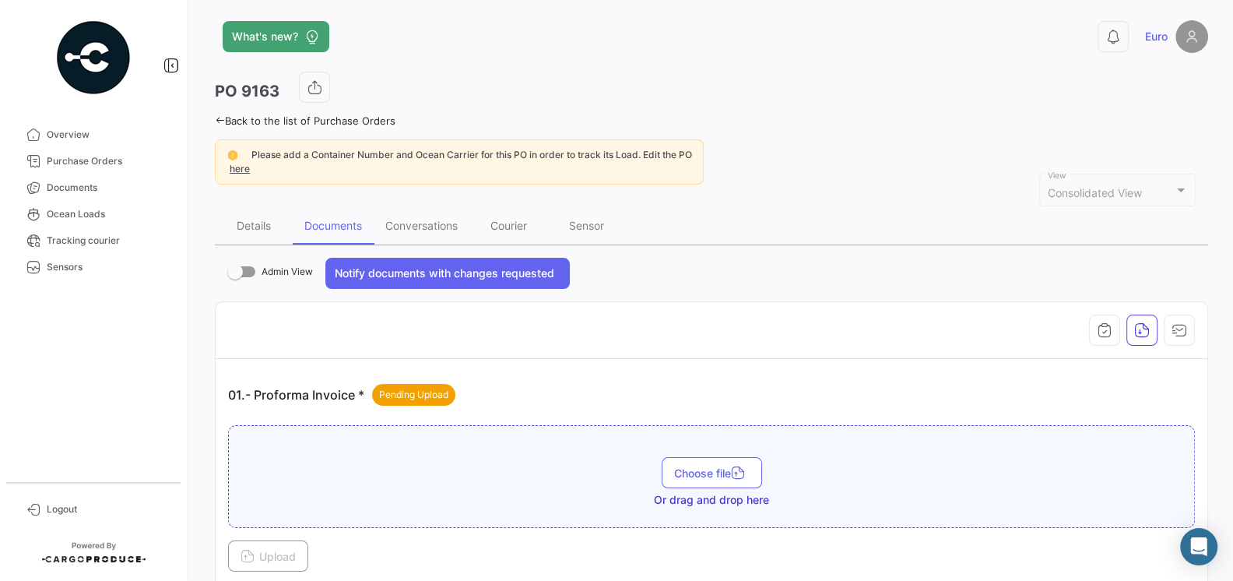
scroll to position [0, 0]
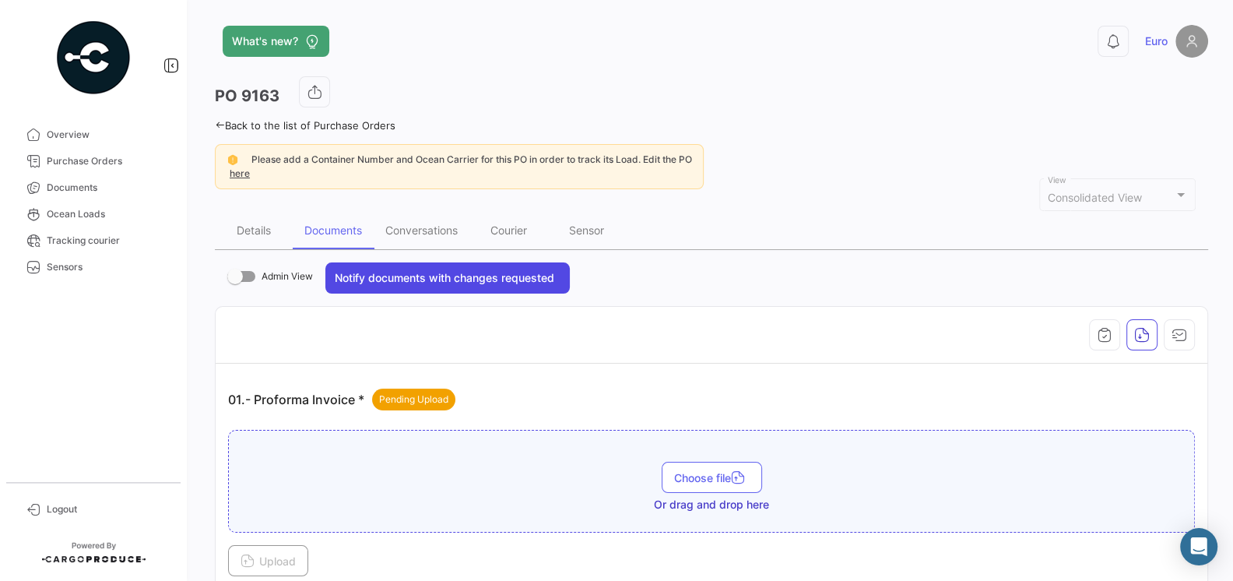
click at [395, 269] on button "Notify documents with changes requested" at bounding box center [447, 277] width 244 height 31
